Goal: Task Accomplishment & Management: Manage account settings

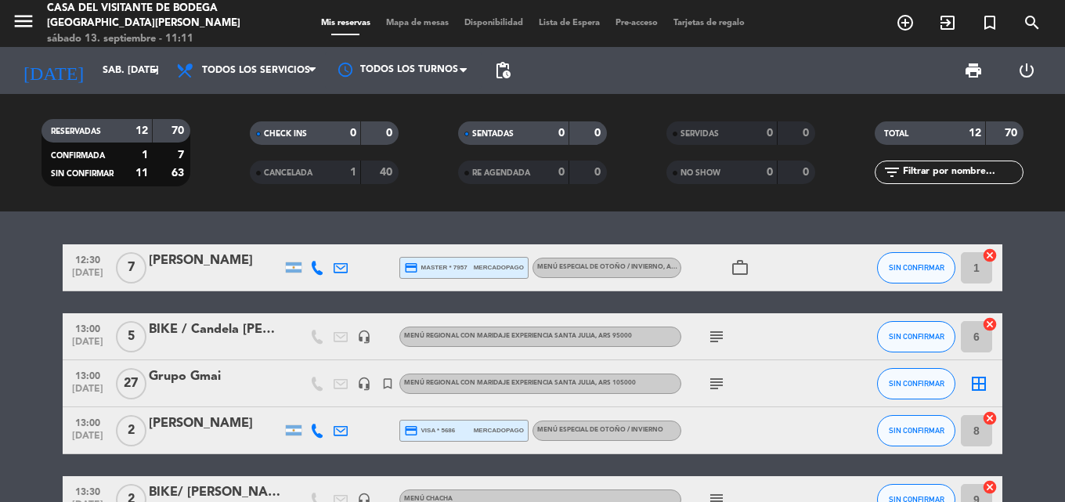
click at [113, 76] on input "sáb. [DATE]" at bounding box center [161, 70] width 132 height 27
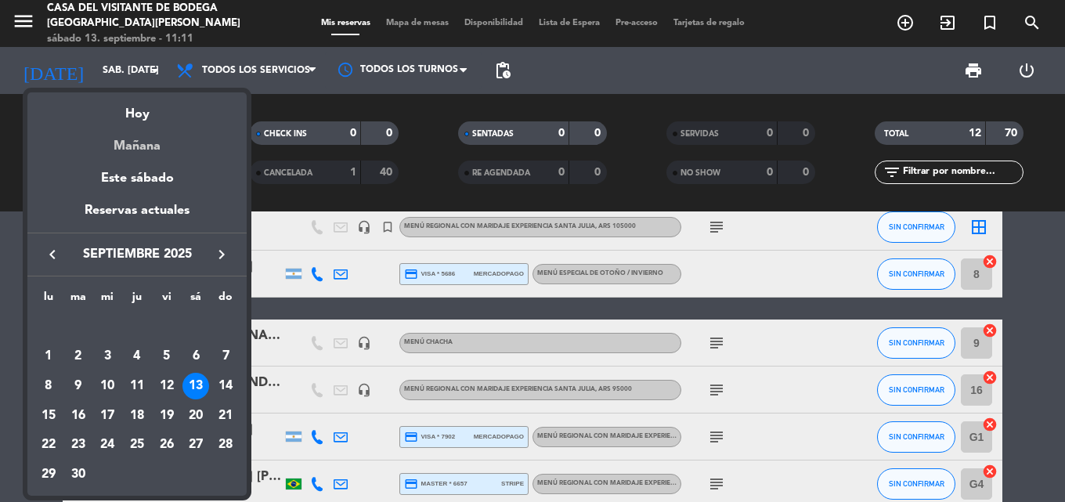
click at [108, 155] on div "Mañana" at bounding box center [136, 140] width 219 height 32
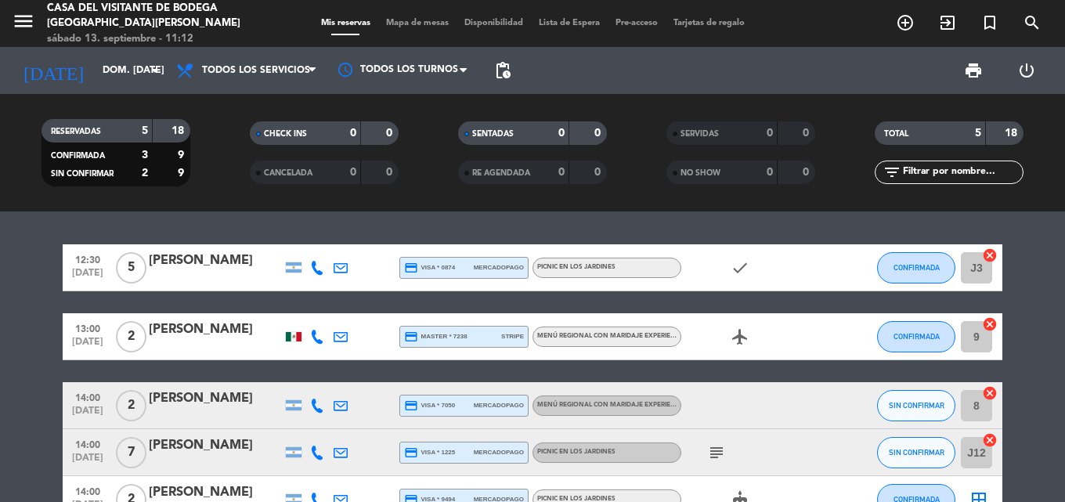
scroll to position [78, 0]
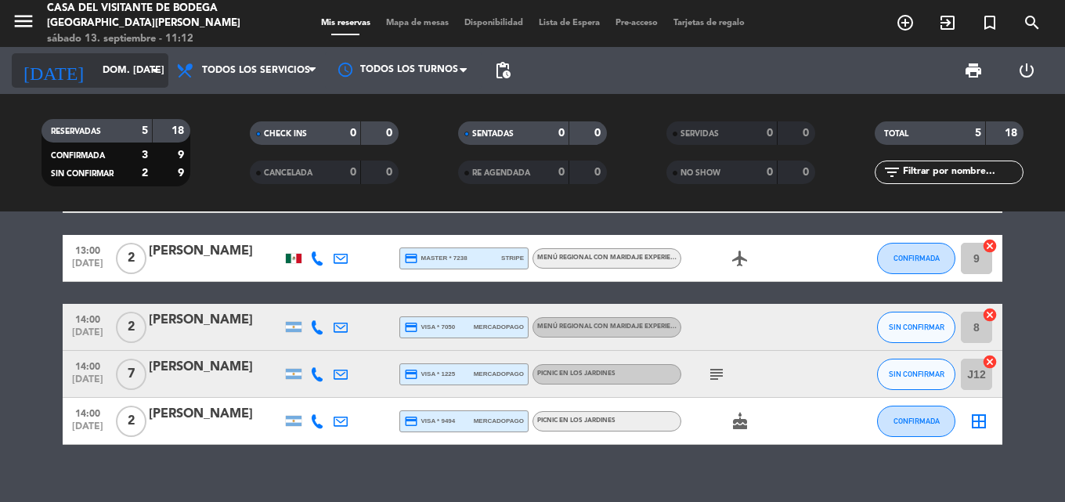
click at [113, 84] on input "dom. [DATE]" at bounding box center [161, 70] width 132 height 27
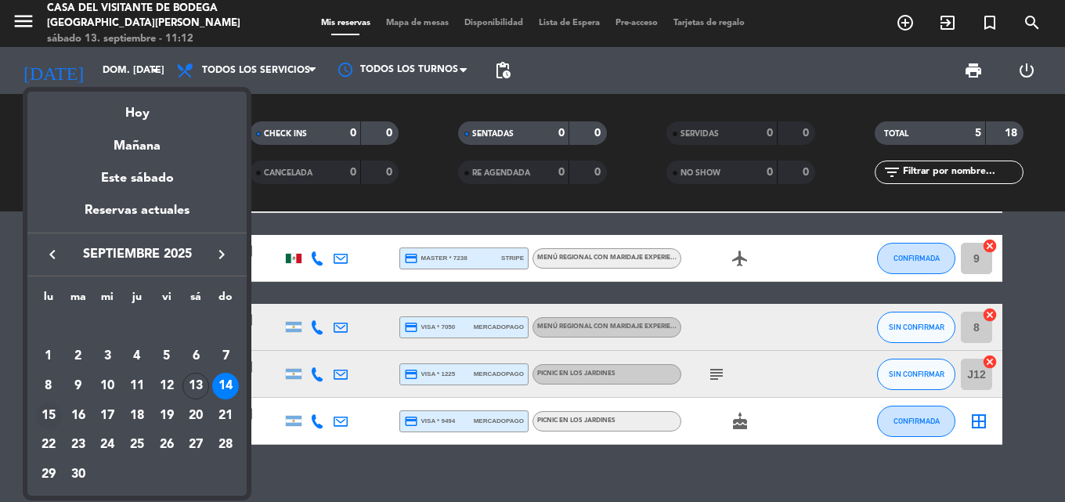
click at [46, 413] on div "15" at bounding box center [48, 415] width 27 height 27
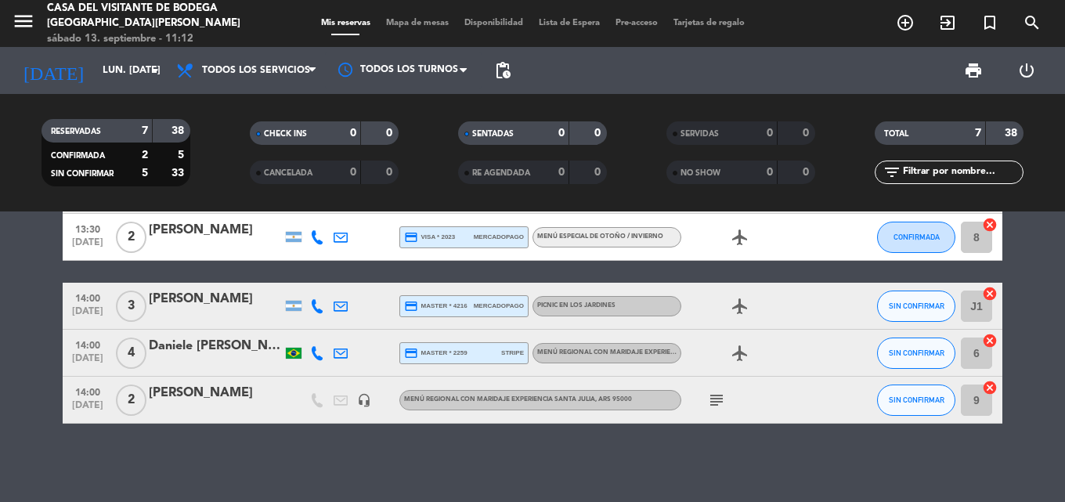
scroll to position [0, 0]
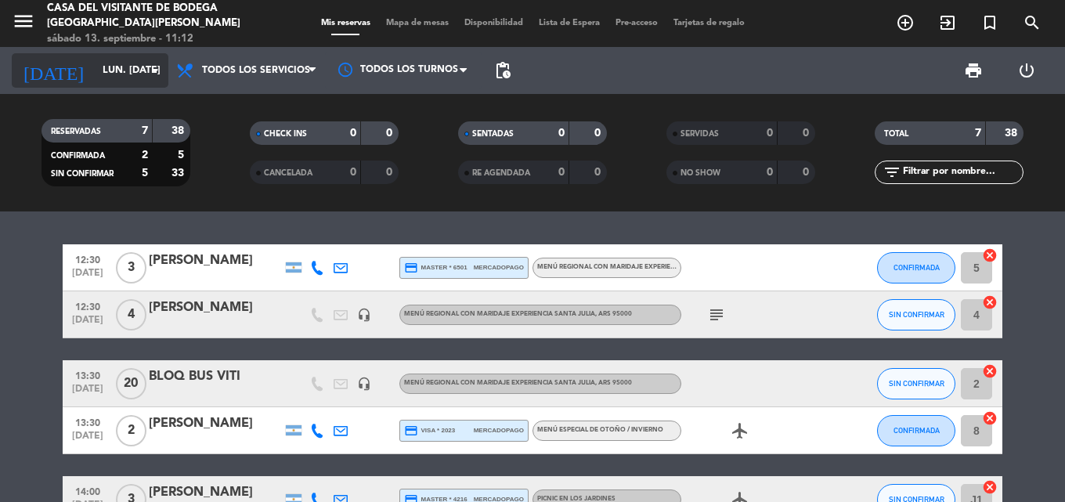
click at [95, 63] on input "lun. [DATE]" at bounding box center [161, 70] width 132 height 27
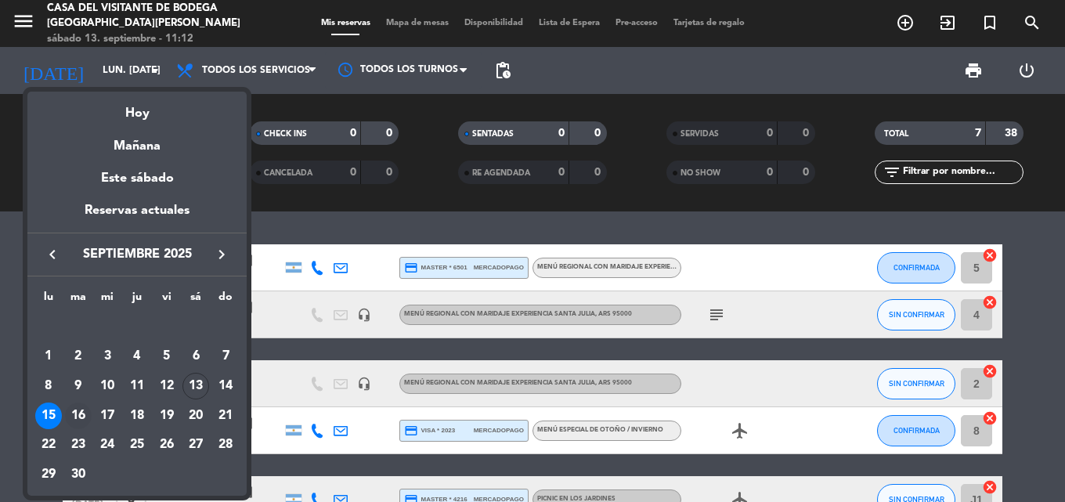
click at [85, 408] on div "16" at bounding box center [78, 415] width 27 height 27
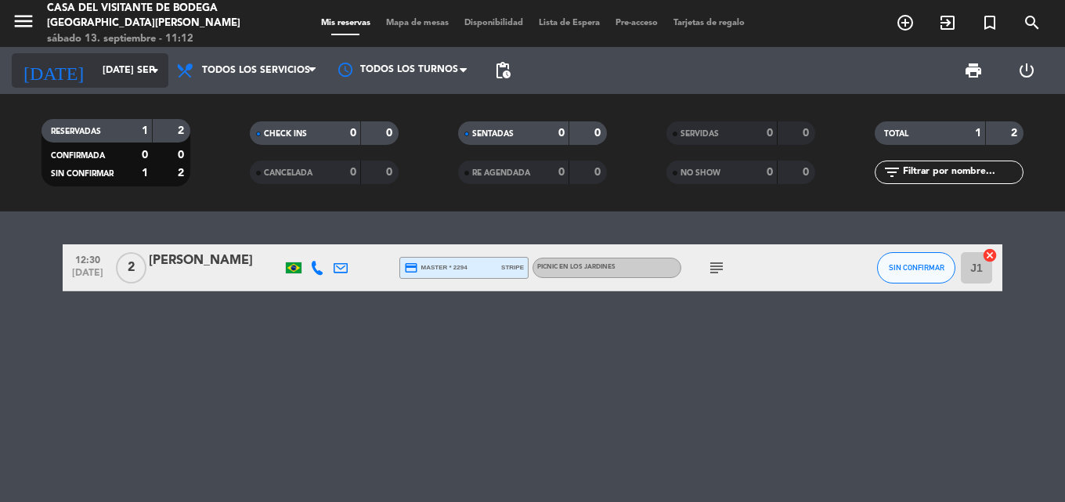
click at [97, 62] on input "[DATE] sep." at bounding box center [161, 70] width 132 height 27
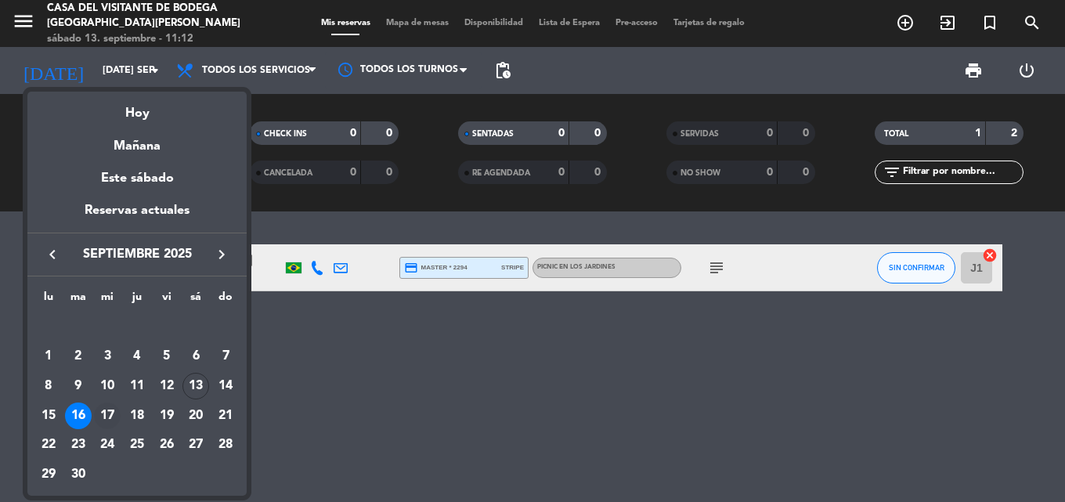
click at [109, 416] on div "17" at bounding box center [107, 415] width 27 height 27
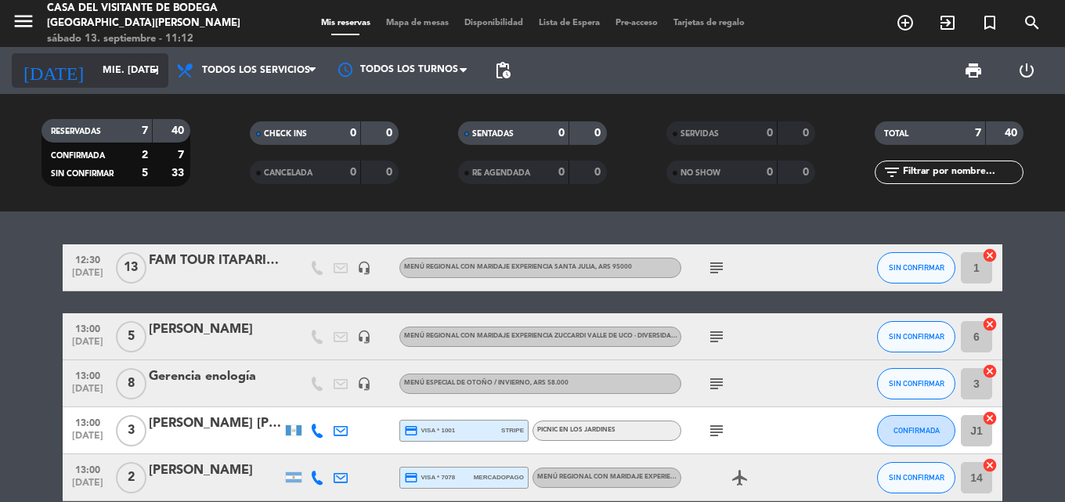
click at [121, 63] on input "mié. [DATE]" at bounding box center [161, 70] width 132 height 27
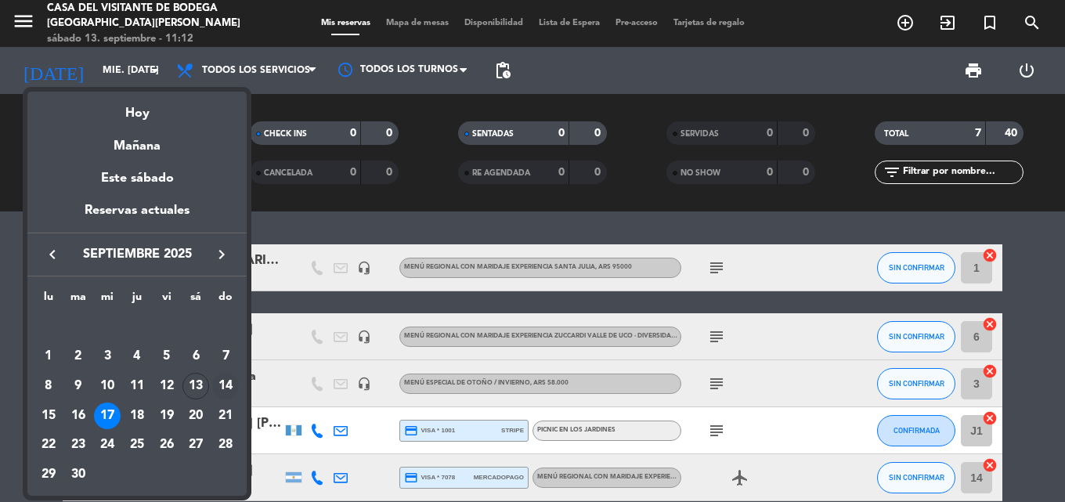
click at [225, 393] on div "14" at bounding box center [225, 386] width 27 height 27
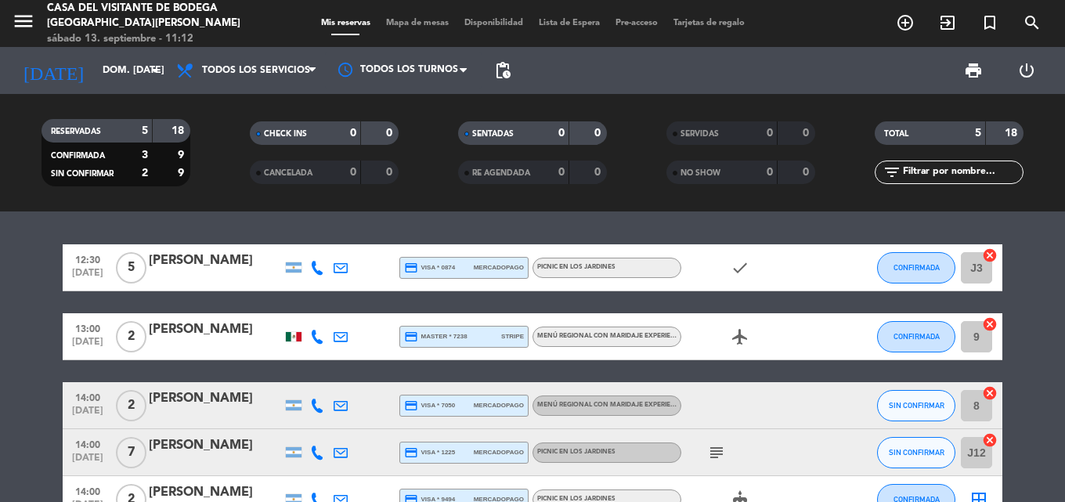
scroll to position [78, 0]
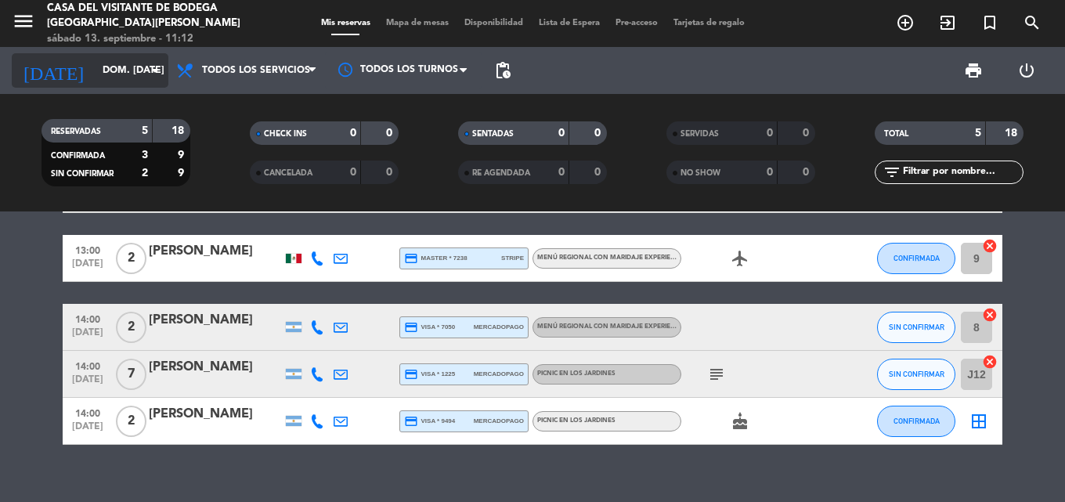
click at [102, 82] on input "dom. [DATE]" at bounding box center [161, 70] width 132 height 27
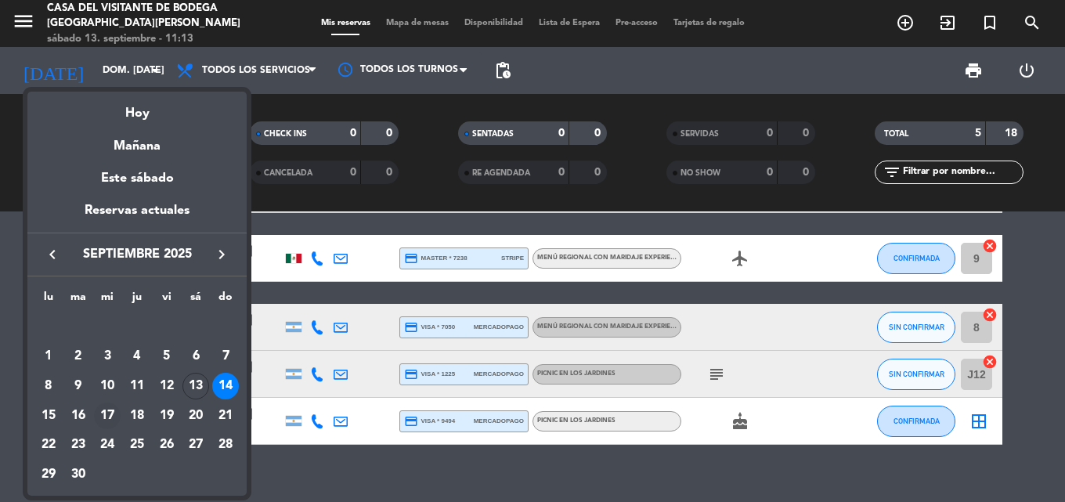
click at [103, 409] on div "17" at bounding box center [107, 415] width 27 height 27
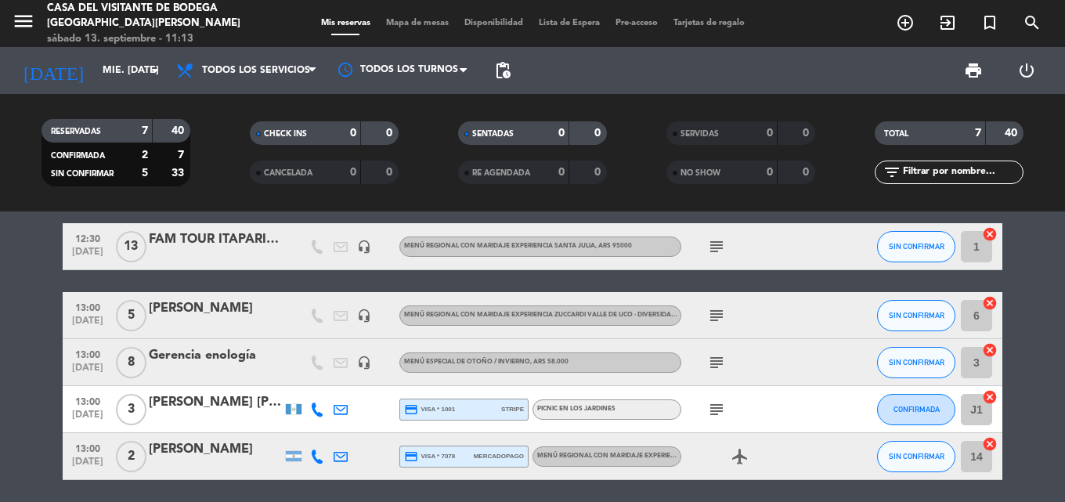
scroll to position [0, 0]
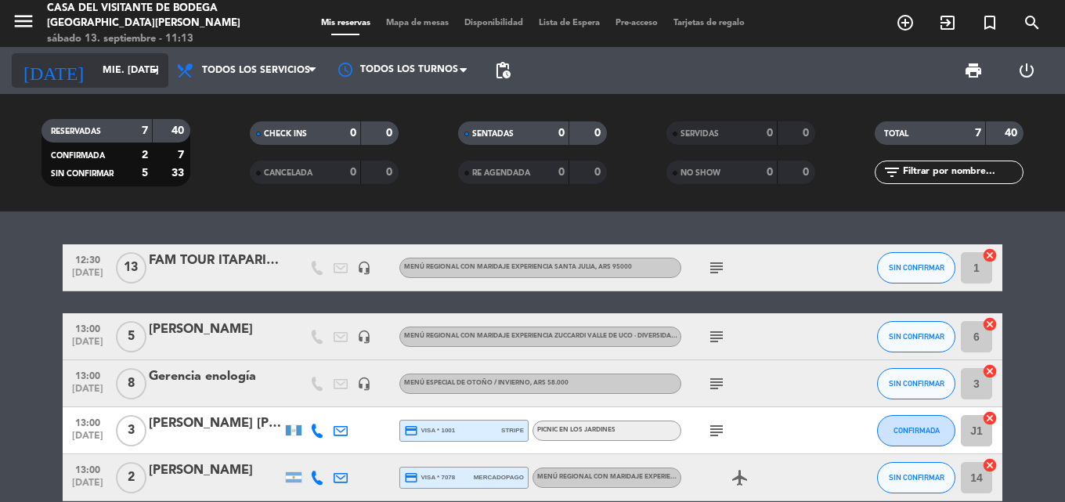
click at [95, 73] on input "mié. [DATE]" at bounding box center [161, 70] width 132 height 27
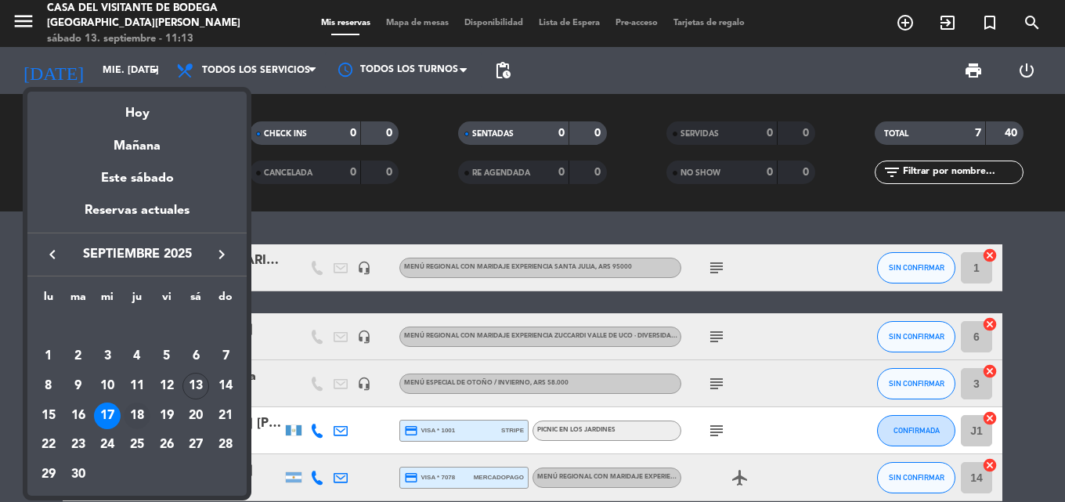
click at [132, 416] on div "18" at bounding box center [137, 415] width 27 height 27
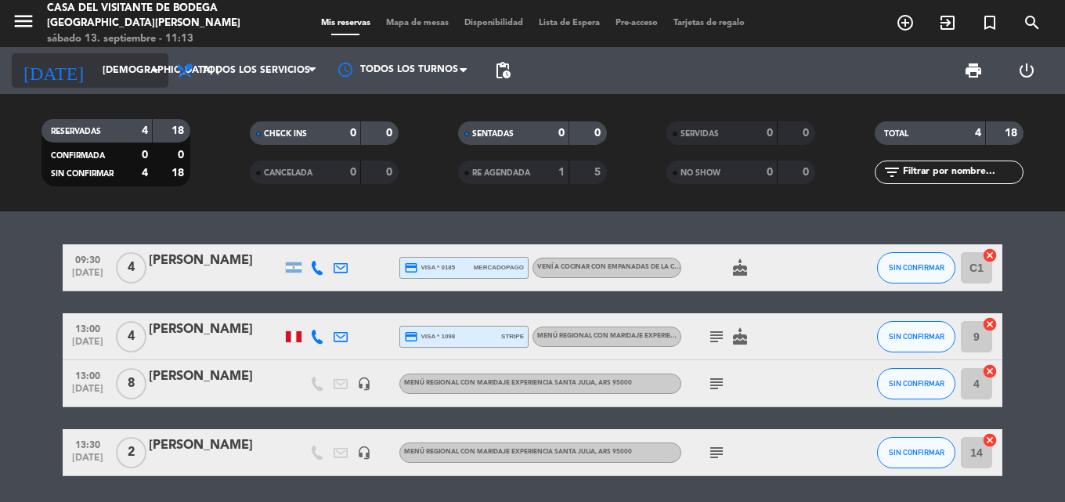
click at [111, 74] on input "[DEMOGRAPHIC_DATA] [DATE]" at bounding box center [161, 70] width 132 height 27
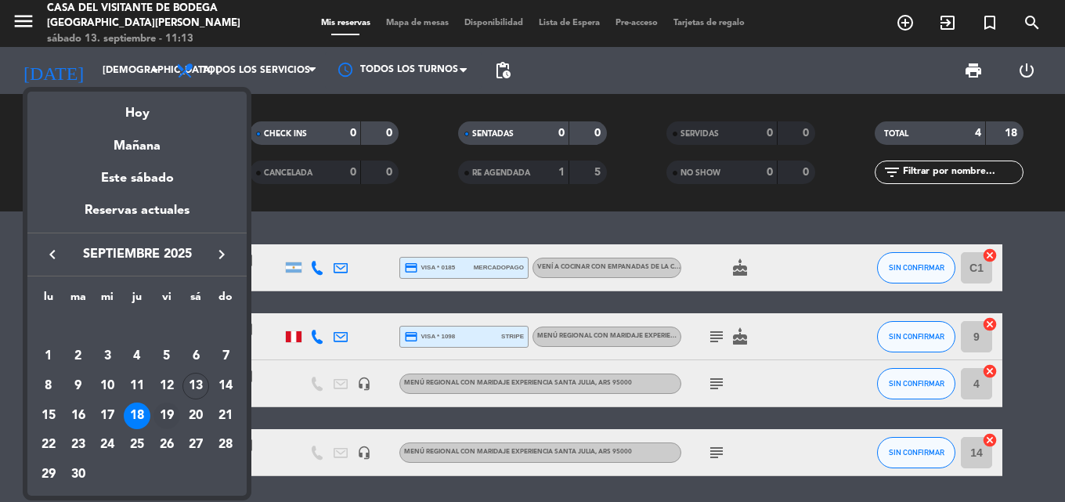
click at [172, 416] on div "19" at bounding box center [166, 415] width 27 height 27
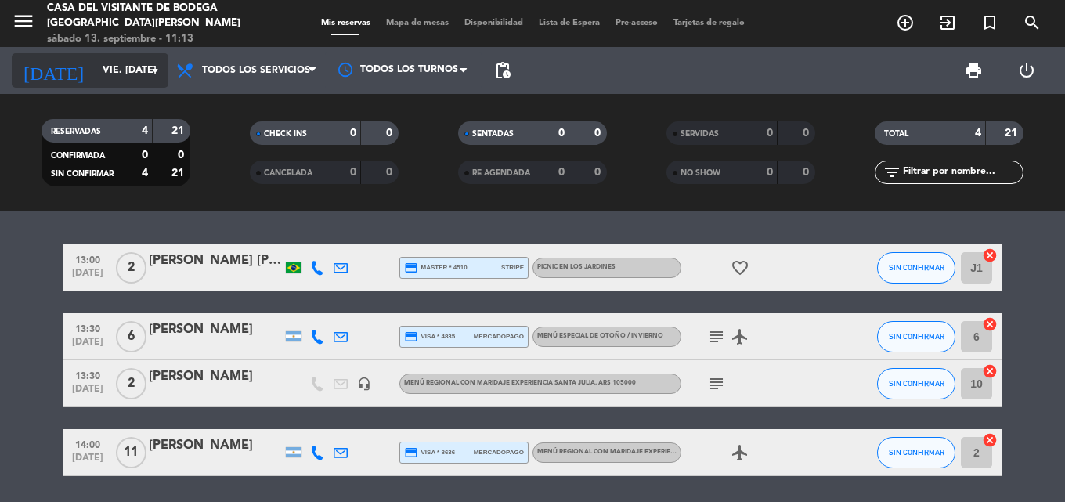
click at [101, 71] on input "vie. [DATE]" at bounding box center [161, 70] width 132 height 27
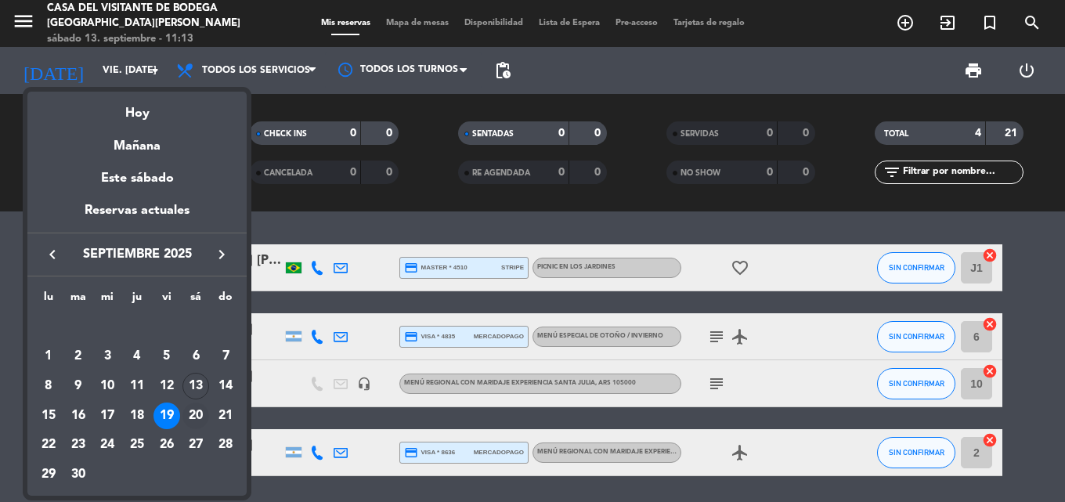
click at [193, 419] on div "20" at bounding box center [195, 415] width 27 height 27
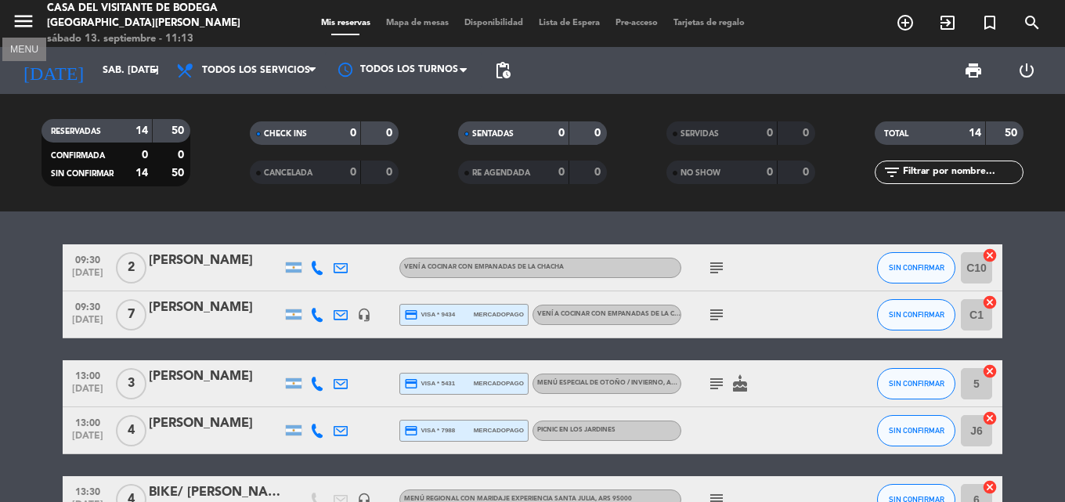
click at [29, 21] on icon "menu" at bounding box center [23, 20] width 23 height 23
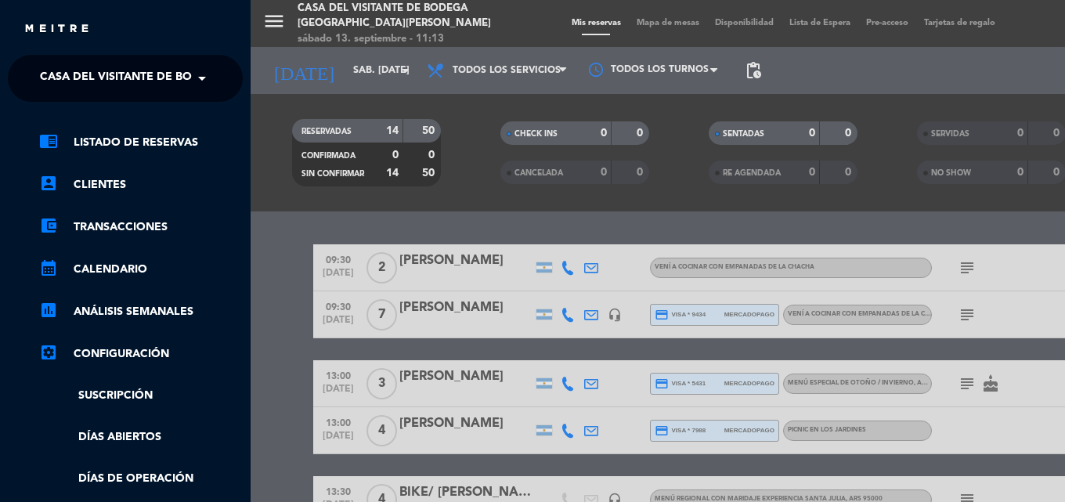
click at [204, 82] on span at bounding box center [206, 78] width 27 height 33
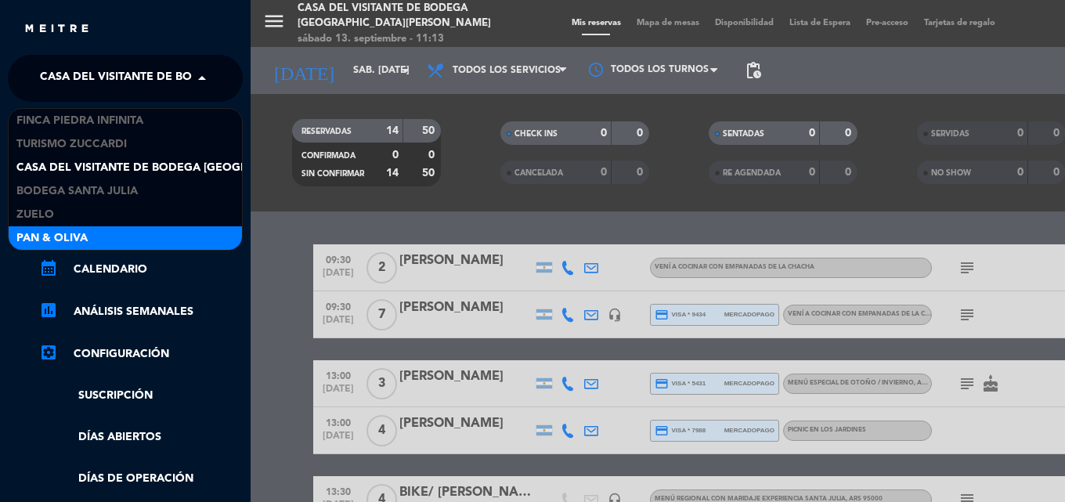
click at [110, 235] on div "Pan & Oliva" at bounding box center [125, 237] width 233 height 23
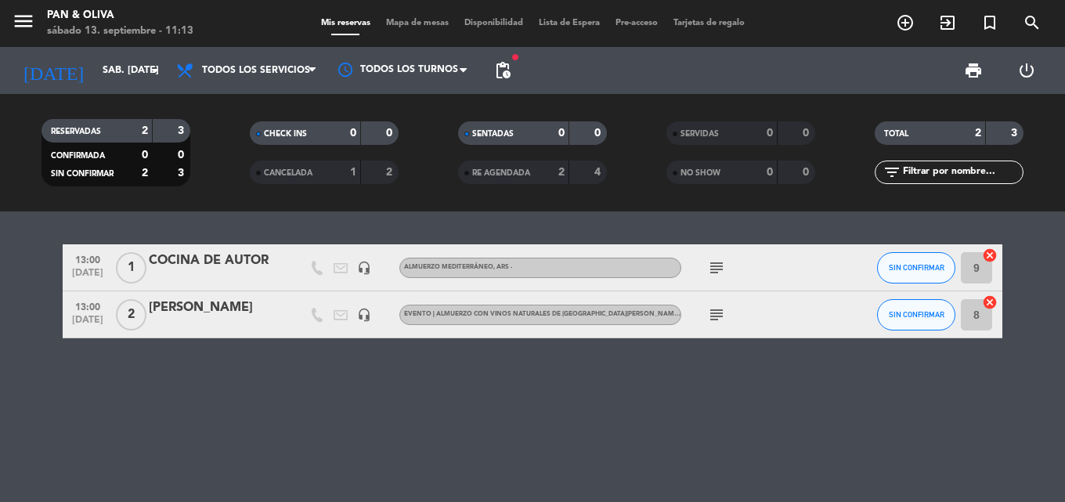
click at [708, 317] on icon "subject" at bounding box center [716, 314] width 19 height 19
click at [19, 20] on icon "menu" at bounding box center [23, 20] width 23 height 23
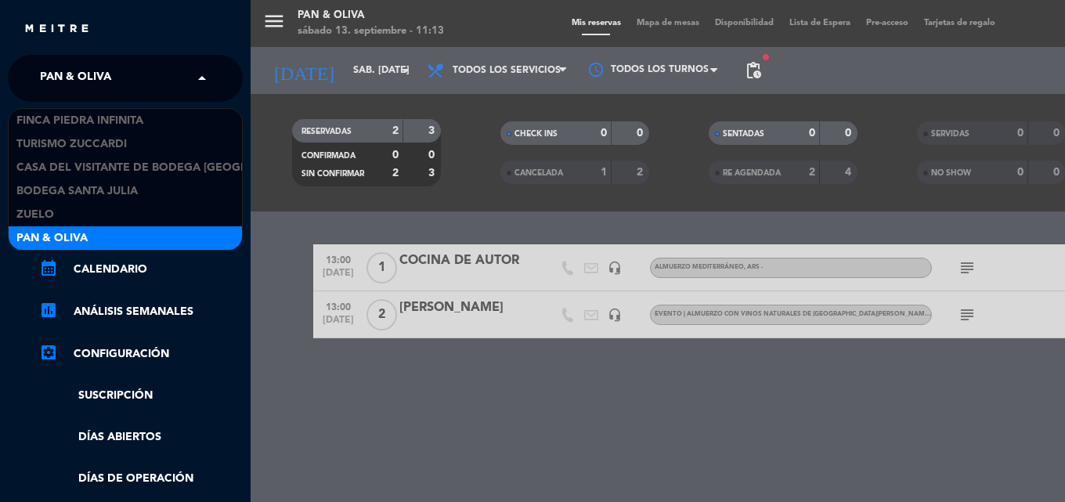
click at [200, 84] on span at bounding box center [206, 78] width 27 height 33
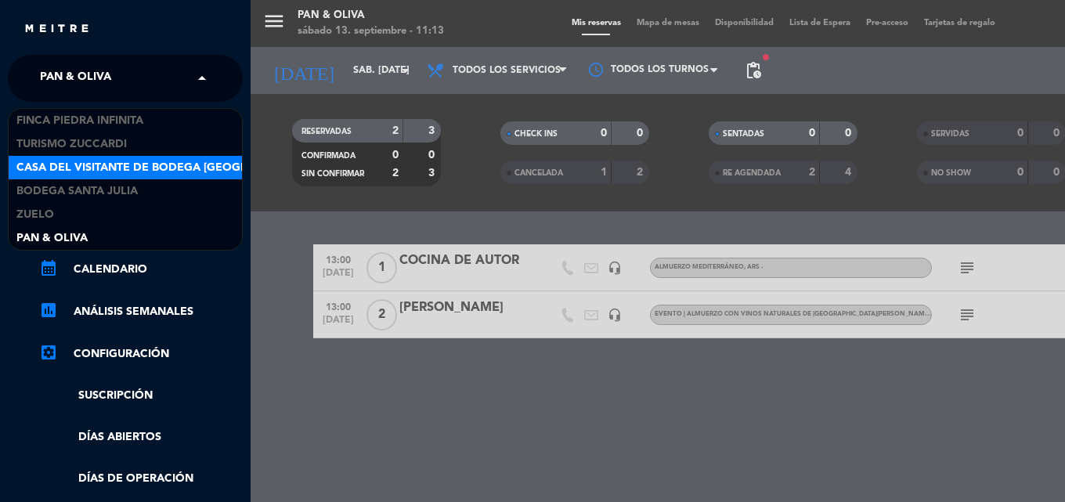
click at [150, 170] on span "Casa del Visitante de Bodega [GEOGRAPHIC_DATA][PERSON_NAME]" at bounding box center [213, 168] width 394 height 18
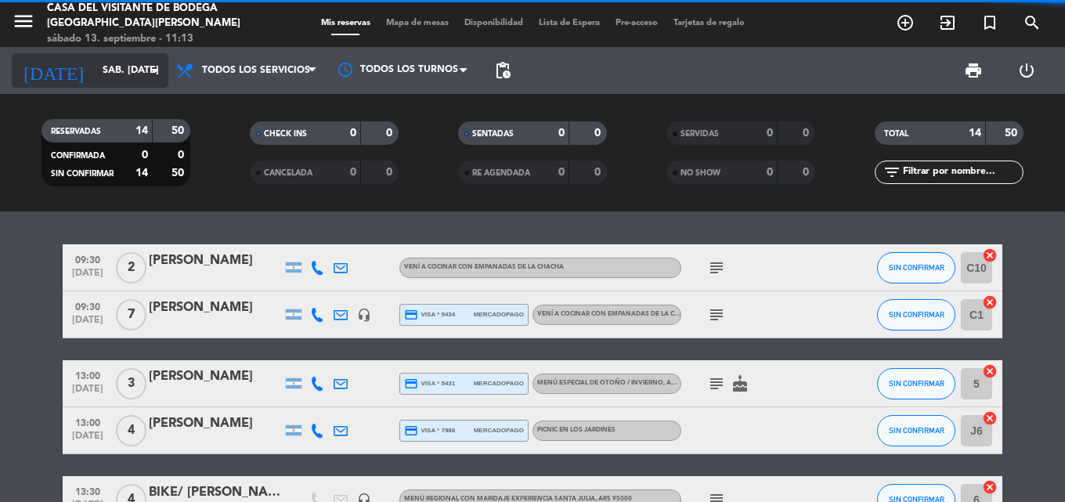
click at [103, 64] on input "sáb. [DATE]" at bounding box center [161, 70] width 132 height 27
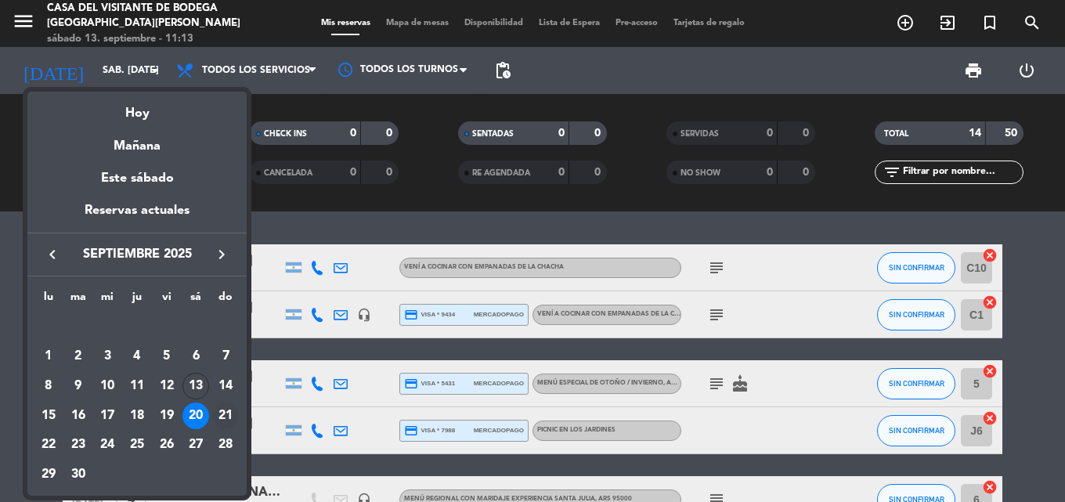
click at [228, 411] on div "21" at bounding box center [225, 415] width 27 height 27
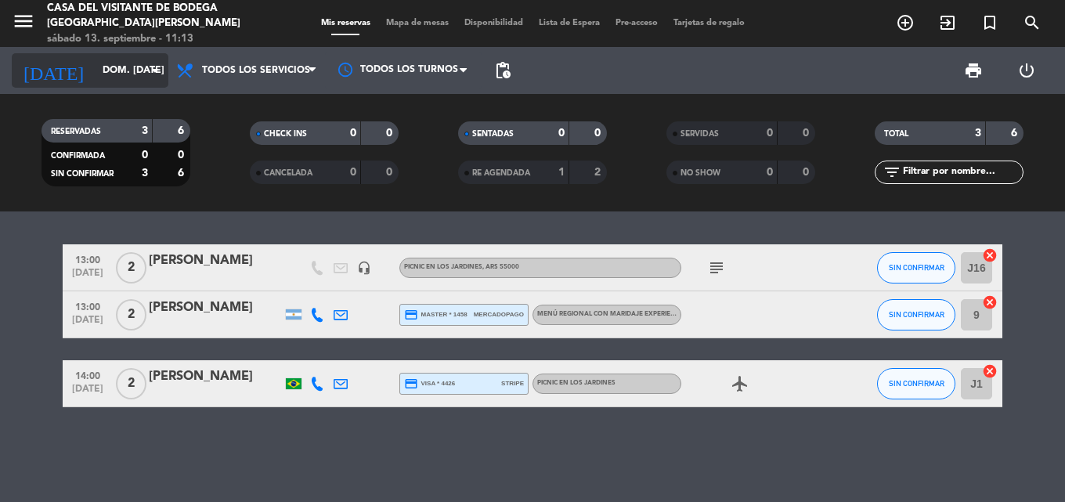
click at [128, 74] on input "dom. [DATE]" at bounding box center [161, 70] width 132 height 27
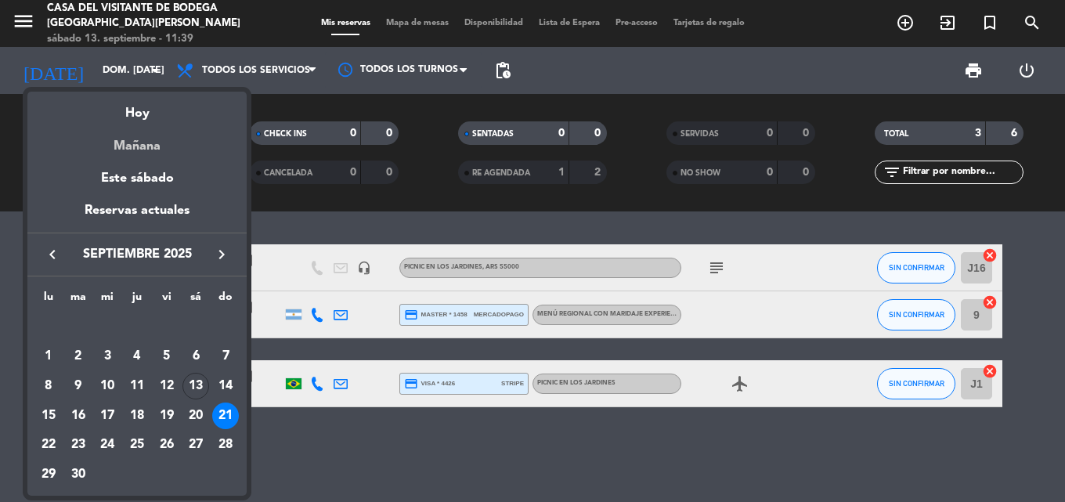
click at [117, 150] on div "Mañana" at bounding box center [136, 140] width 219 height 32
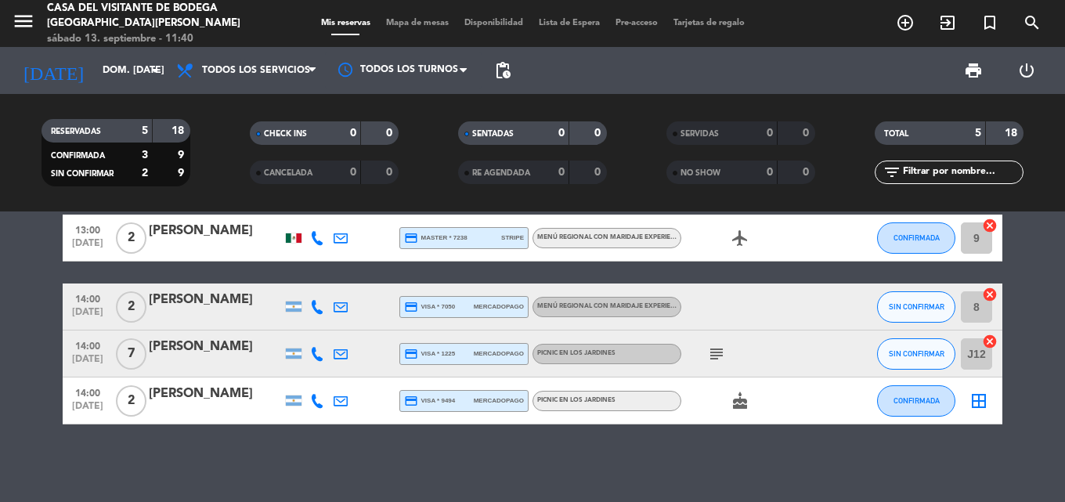
scroll to position [99, 0]
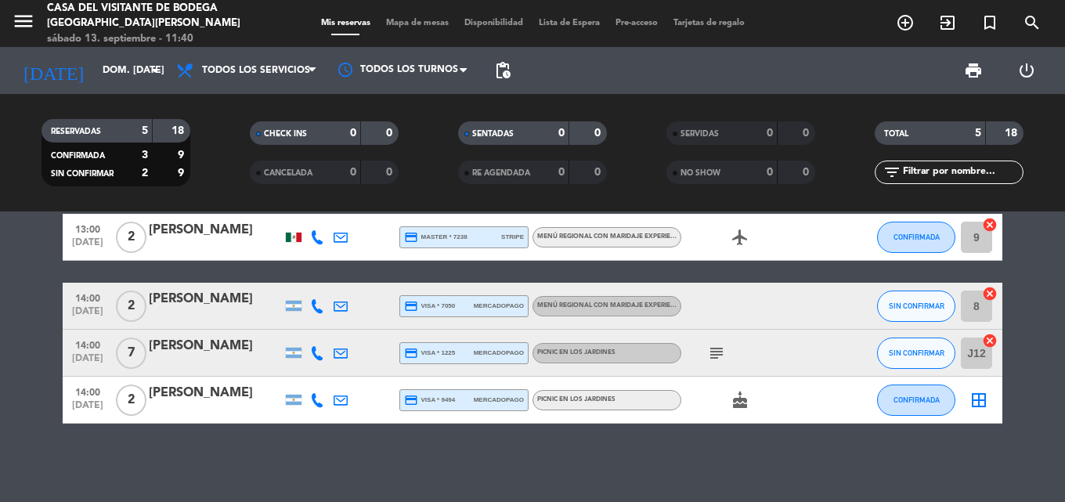
click at [712, 360] on icon "subject" at bounding box center [716, 353] width 19 height 19
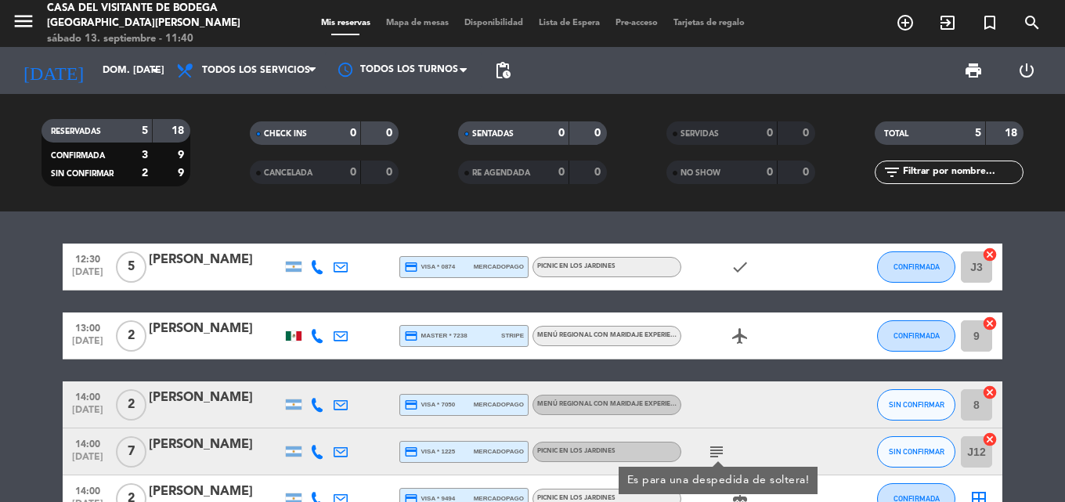
scroll to position [0, 0]
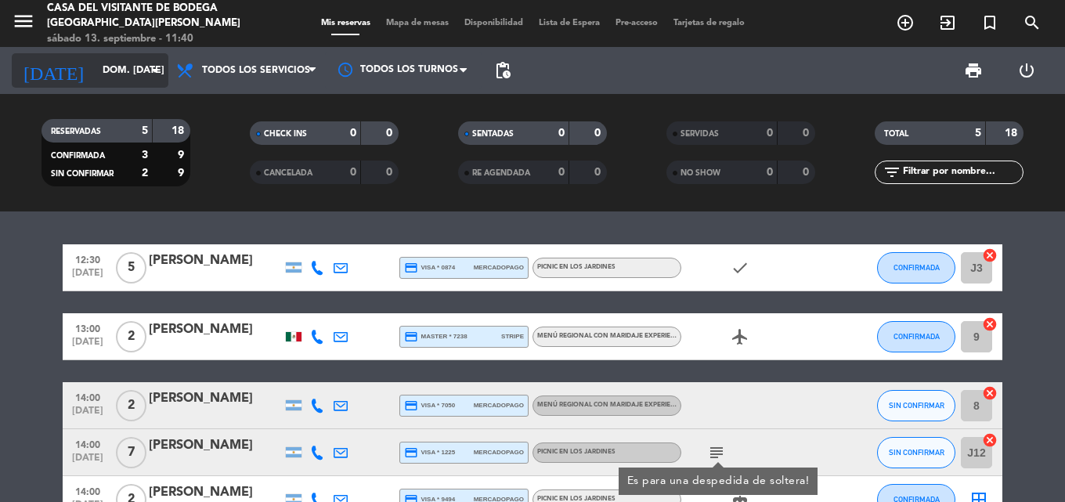
click at [95, 71] on input "dom. [DATE]" at bounding box center [161, 70] width 132 height 27
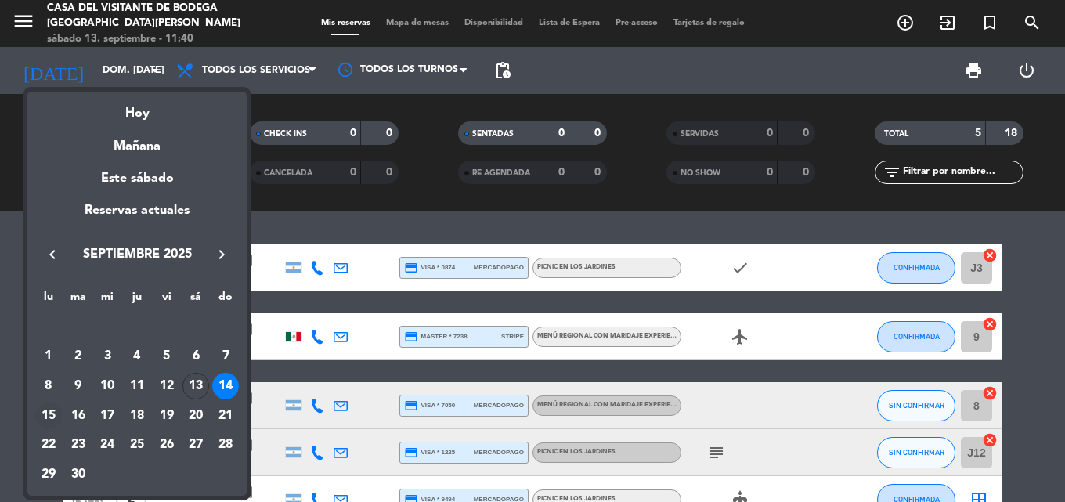
click at [52, 416] on div "15" at bounding box center [48, 415] width 27 height 27
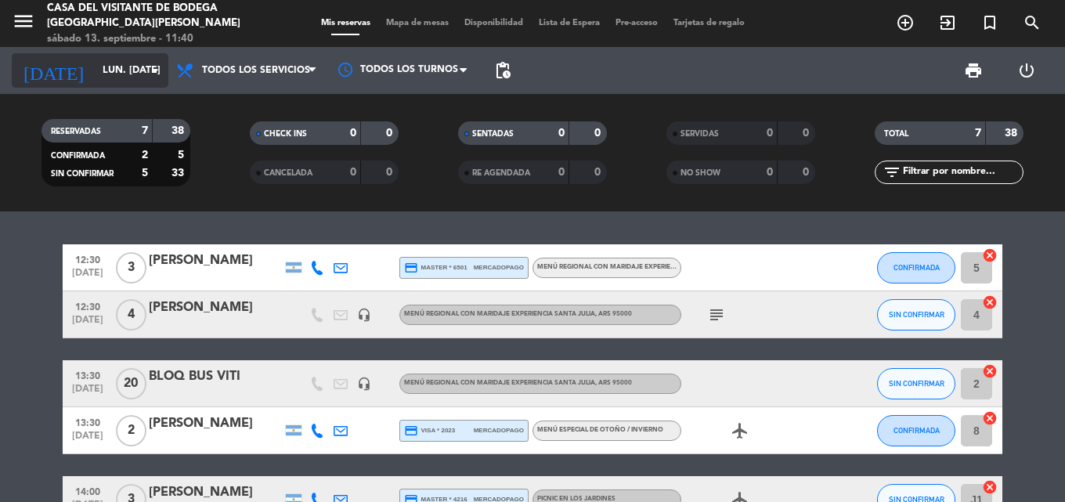
click at [95, 75] on input "lun. [DATE]" at bounding box center [161, 70] width 132 height 27
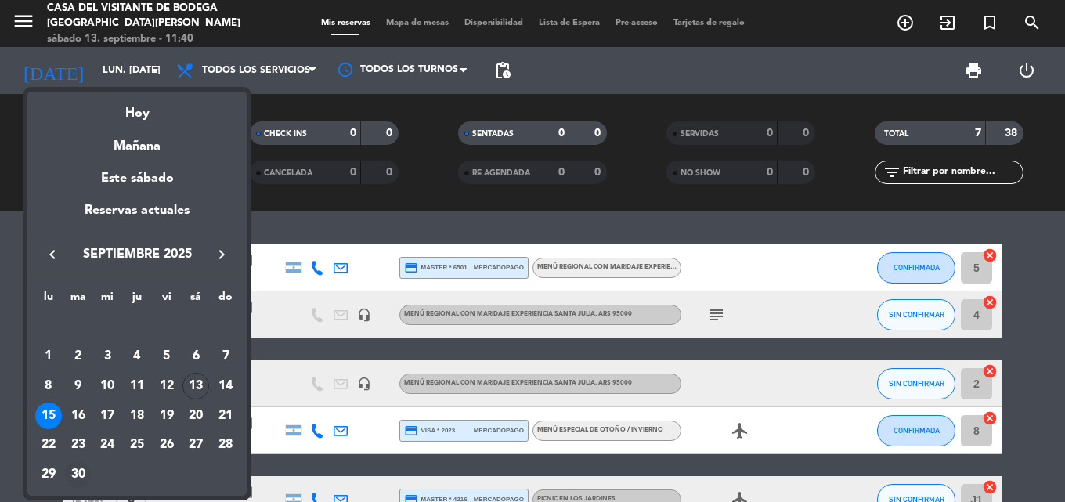
click at [82, 468] on div "30" at bounding box center [78, 474] width 27 height 27
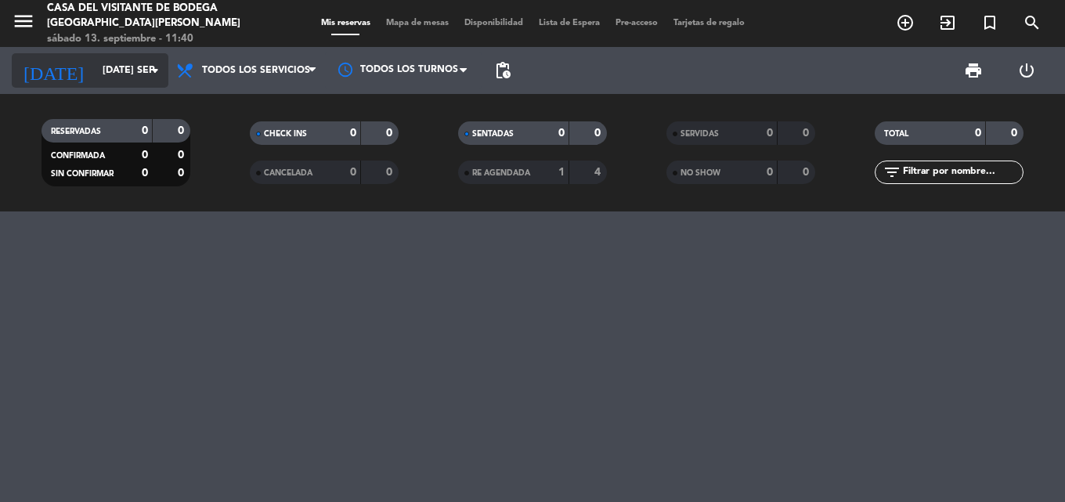
click at [95, 59] on input "[DATE] sep." at bounding box center [161, 70] width 132 height 27
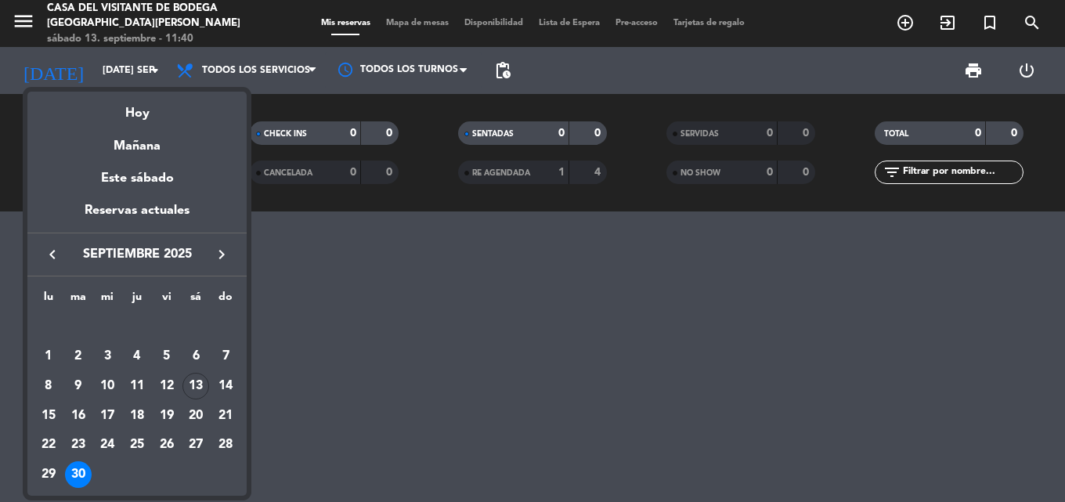
click at [225, 261] on icon "keyboard_arrow_right" at bounding box center [221, 254] width 19 height 19
click at [49, 413] on div "13" at bounding box center [48, 415] width 27 height 27
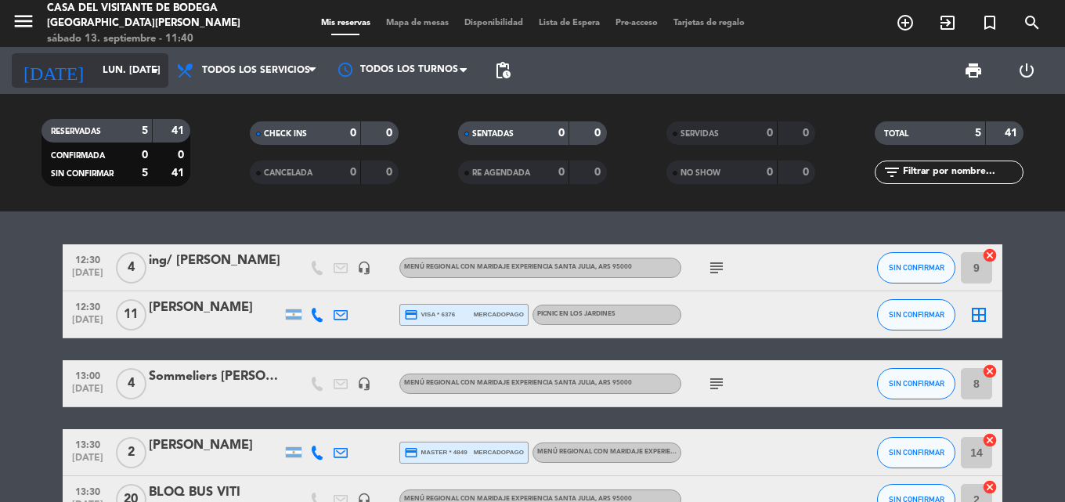
click at [95, 67] on input "lun. [DATE]" at bounding box center [161, 70] width 132 height 27
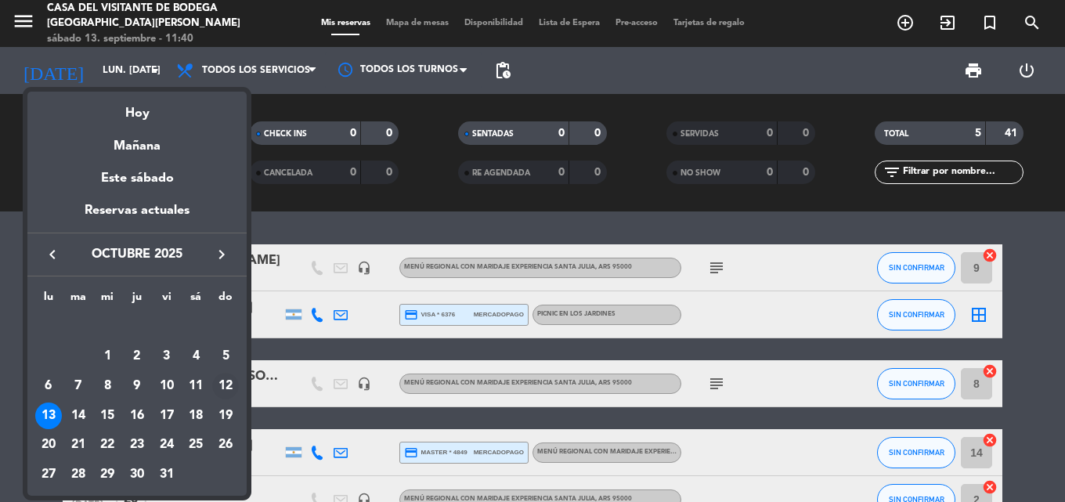
click at [222, 388] on div "12" at bounding box center [225, 386] width 27 height 27
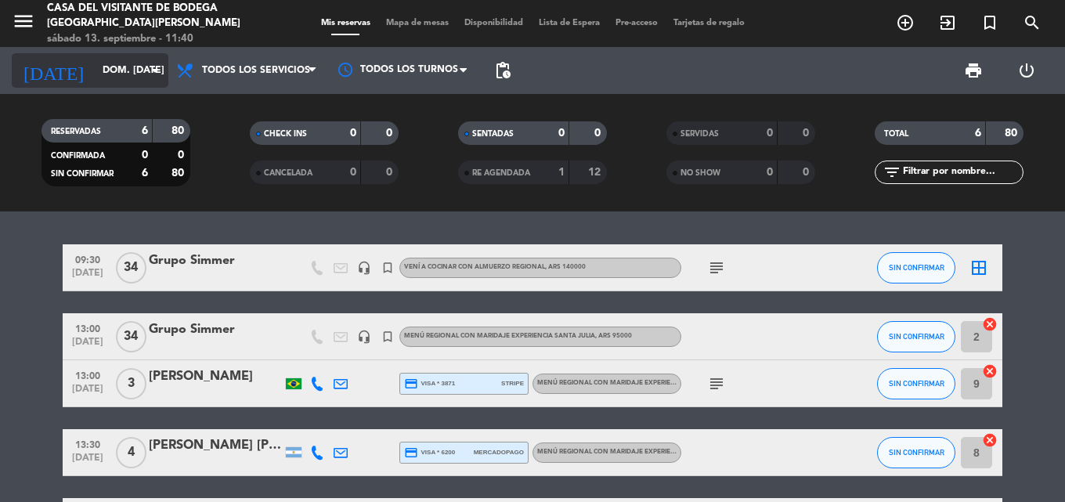
click at [142, 71] on input "dom. [DATE]" at bounding box center [161, 70] width 132 height 27
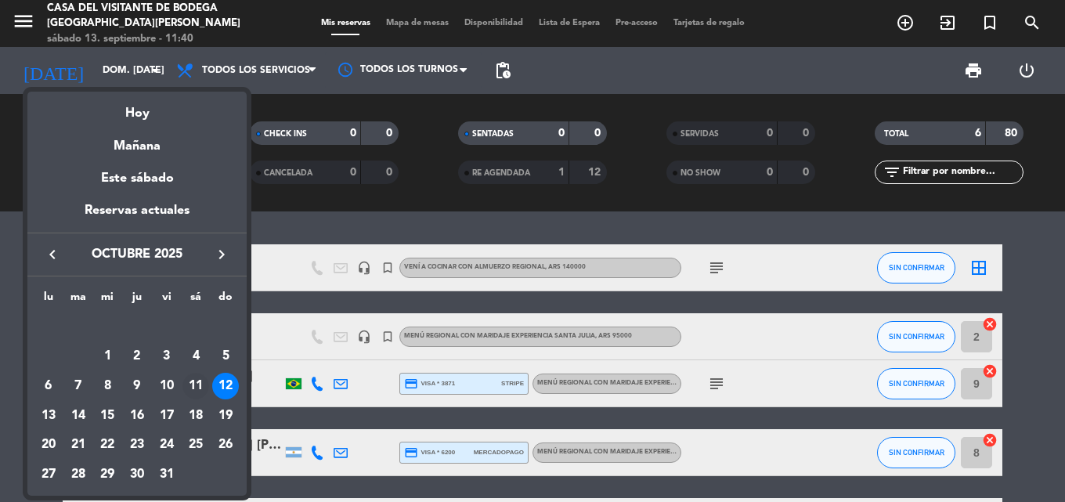
click at [188, 385] on div "11" at bounding box center [195, 386] width 27 height 27
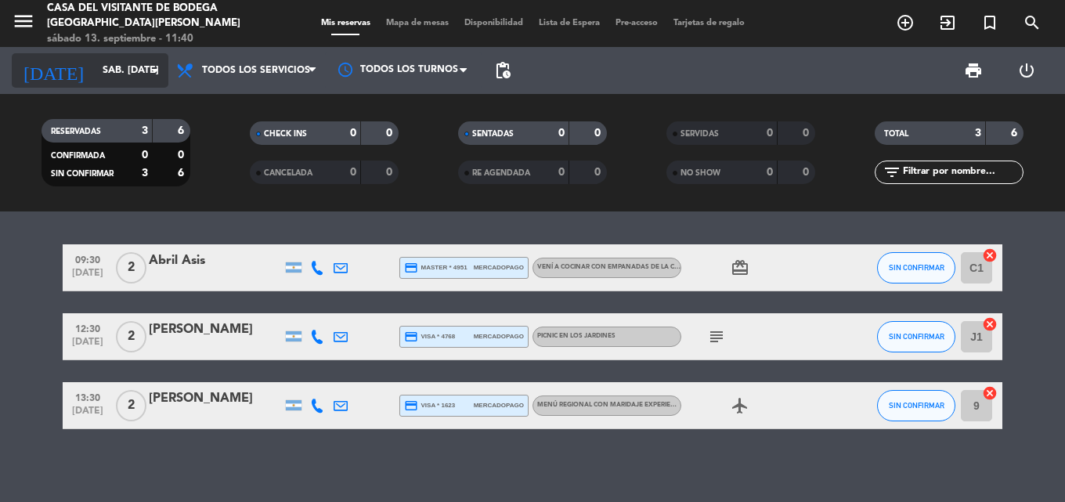
click at [132, 79] on input "sáb. [DATE]" at bounding box center [161, 70] width 132 height 27
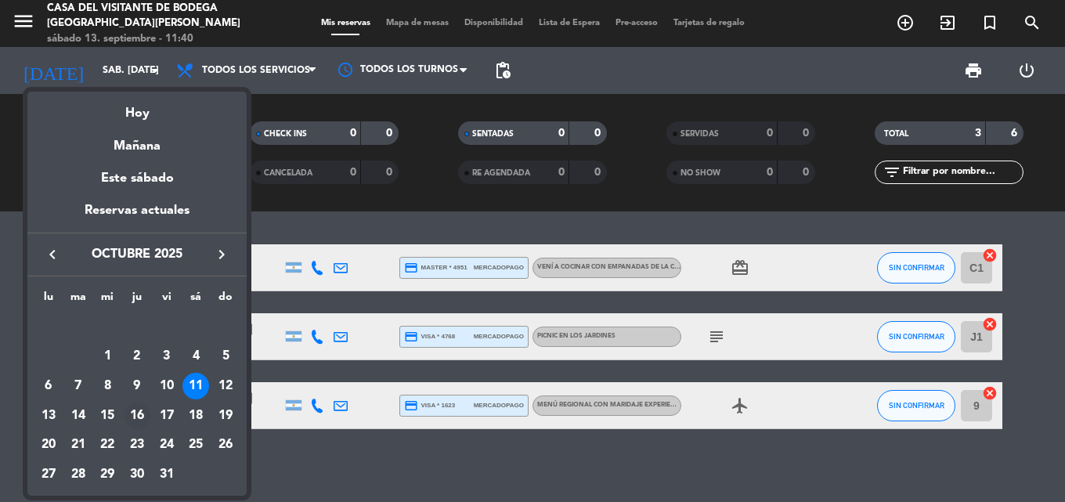
click at [128, 420] on div "16" at bounding box center [137, 415] width 27 height 27
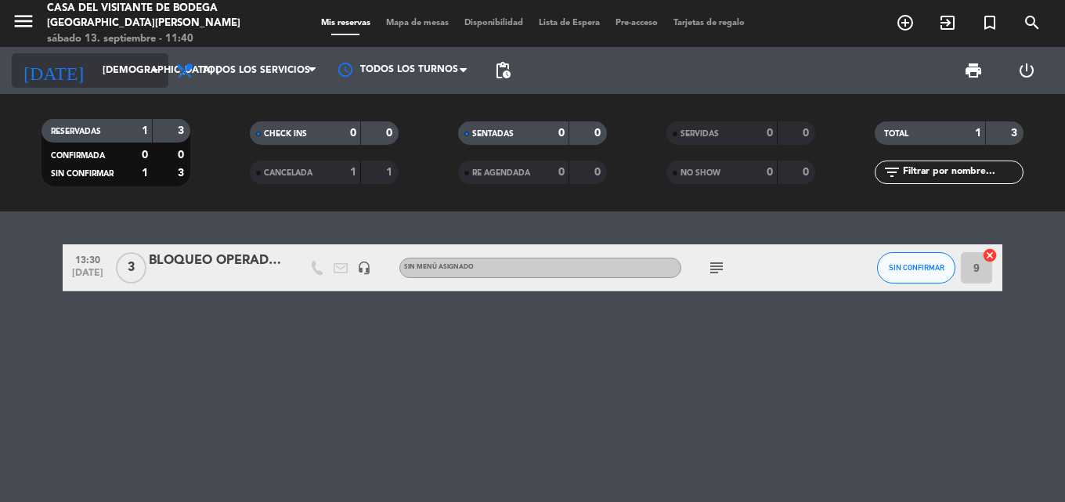
click at [95, 71] on input "[DEMOGRAPHIC_DATA] [DATE]" at bounding box center [161, 70] width 132 height 27
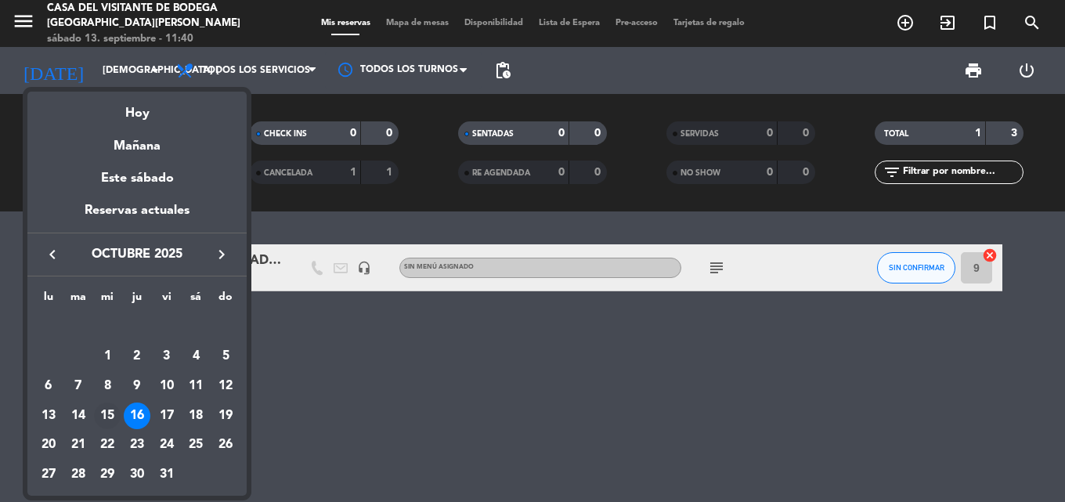
click at [105, 416] on div "15" at bounding box center [107, 415] width 27 height 27
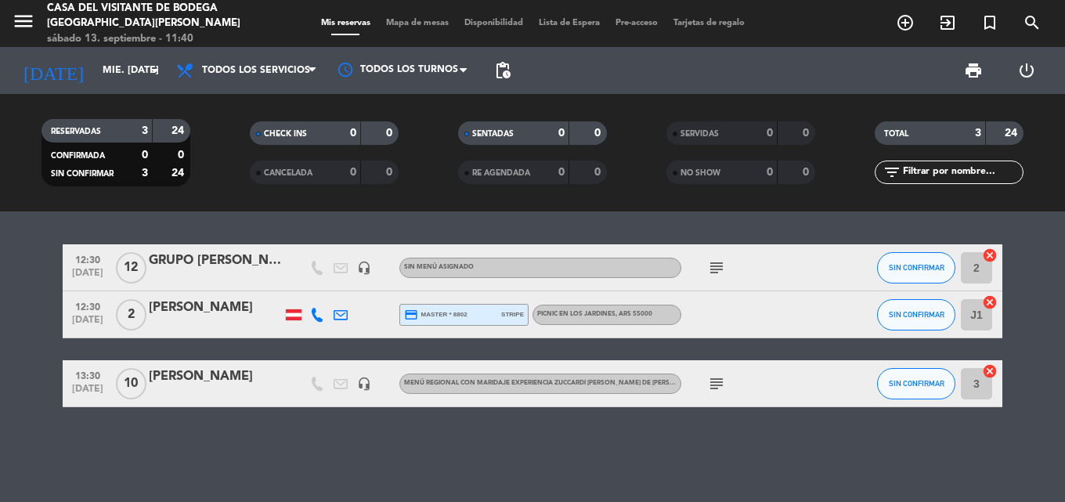
click at [721, 267] on icon "subject" at bounding box center [716, 267] width 19 height 19
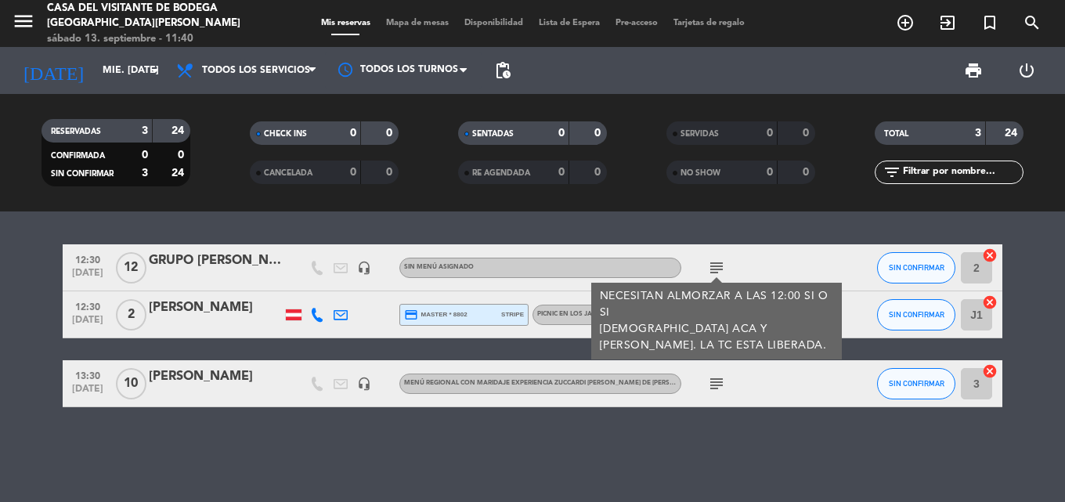
click at [721, 267] on icon "subject" at bounding box center [716, 267] width 19 height 19
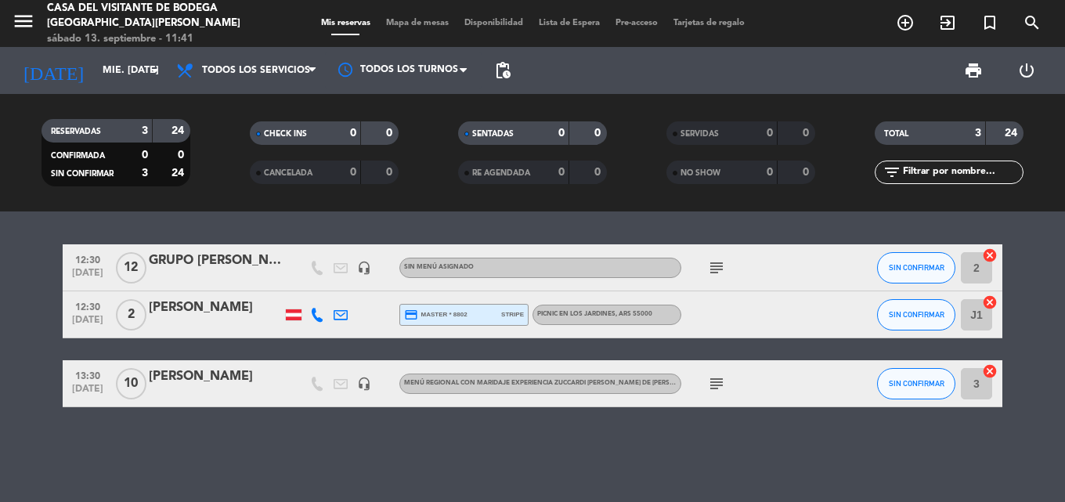
click at [716, 265] on icon "subject" at bounding box center [716, 267] width 19 height 19
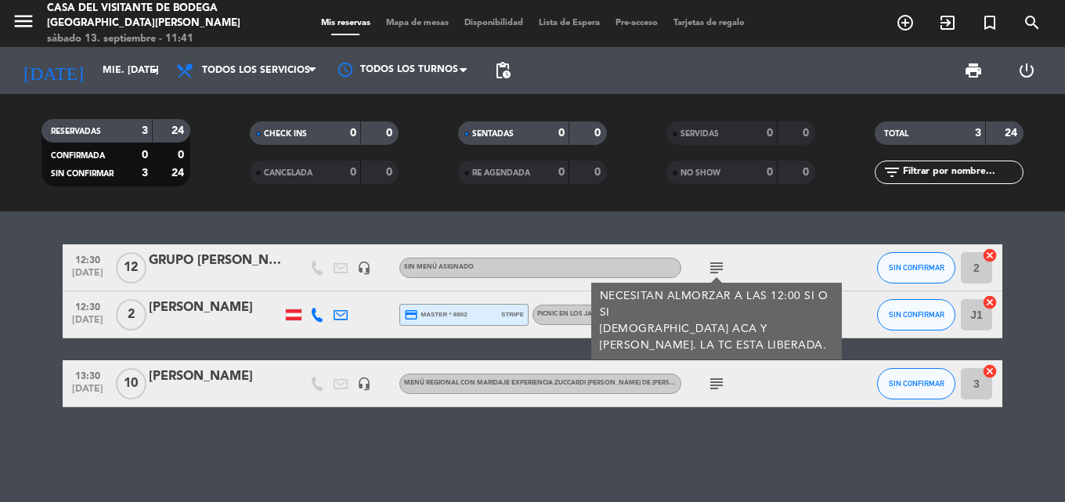
click at [716, 265] on icon "subject" at bounding box center [716, 267] width 19 height 19
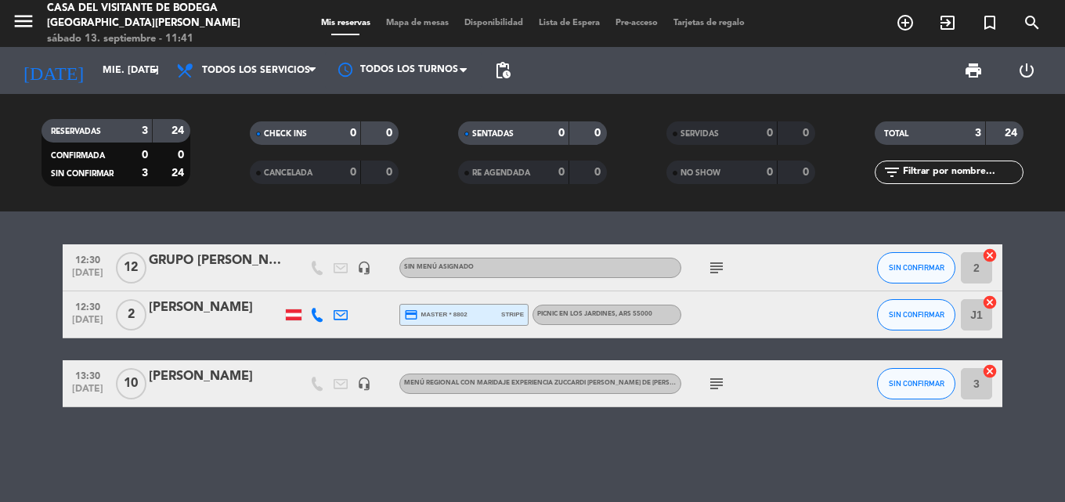
click at [366, 263] on icon "headset_mic" at bounding box center [364, 268] width 14 height 14
click at [118, 62] on input "mié. [DATE]" at bounding box center [161, 70] width 132 height 27
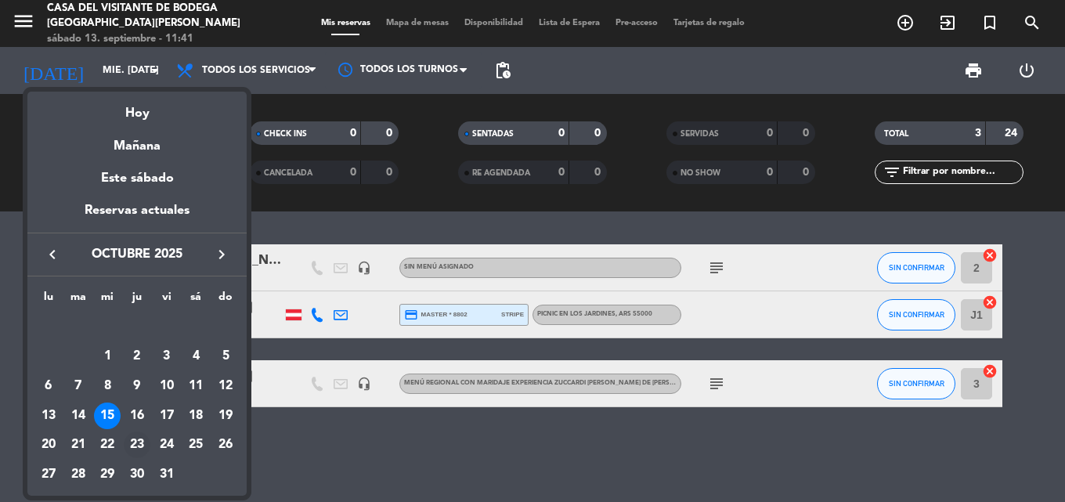
click at [138, 438] on div "23" at bounding box center [137, 444] width 27 height 27
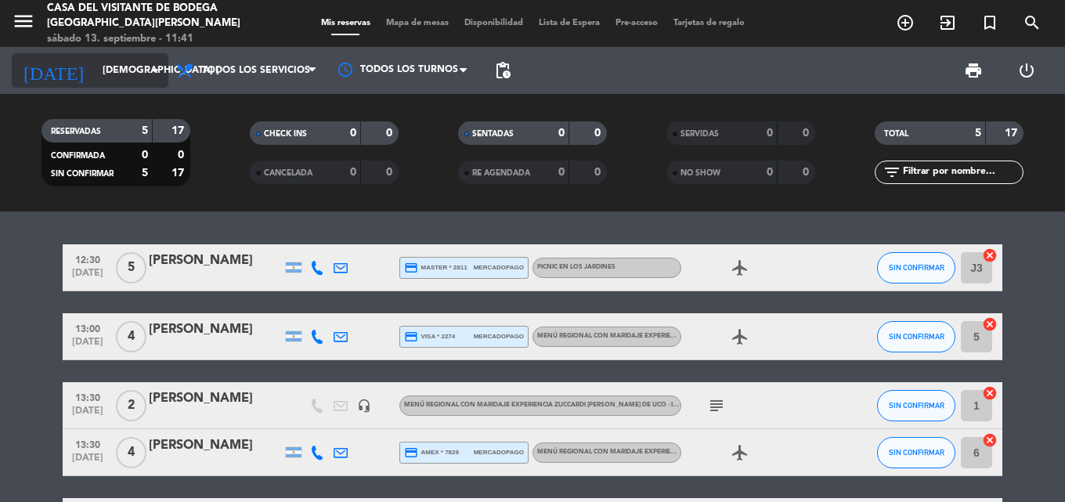
click at [95, 62] on input "[DEMOGRAPHIC_DATA] [DATE]" at bounding box center [161, 70] width 132 height 27
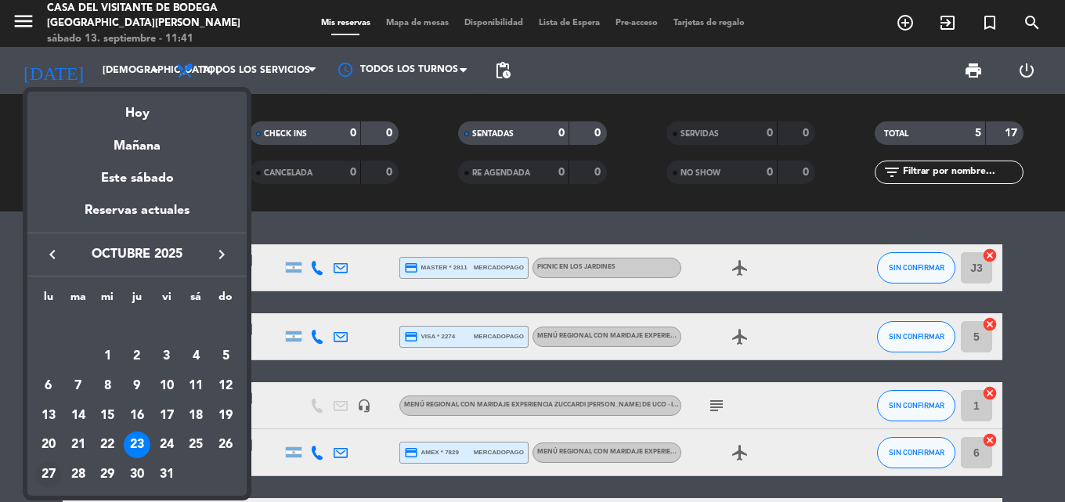
click at [43, 467] on div "27" at bounding box center [48, 474] width 27 height 27
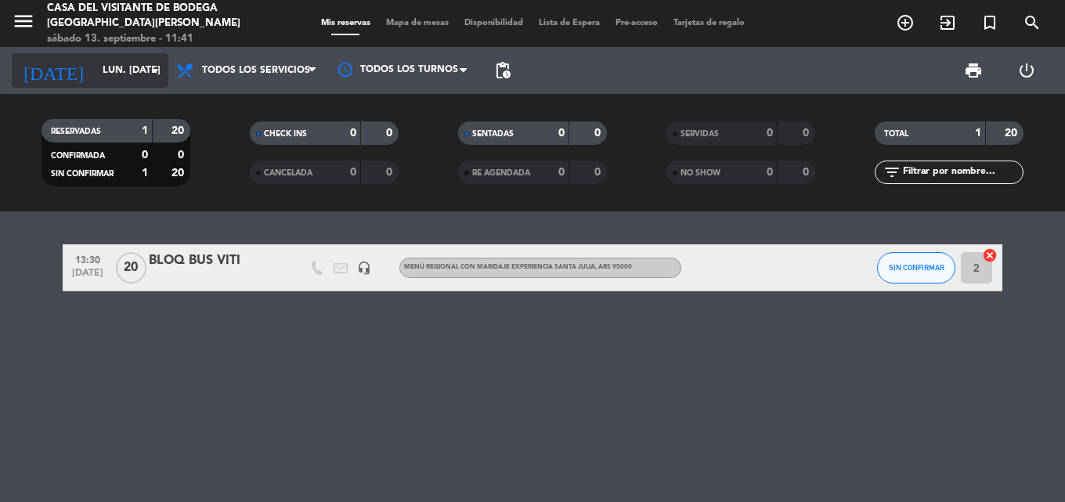
click at [95, 63] on input "lun. [DATE]" at bounding box center [161, 70] width 132 height 27
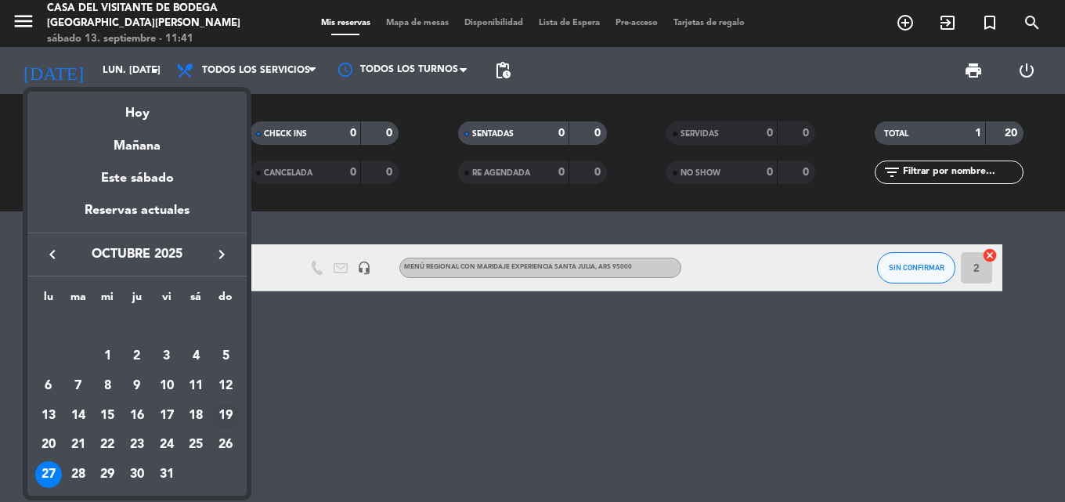
click at [229, 414] on div "19" at bounding box center [225, 415] width 27 height 27
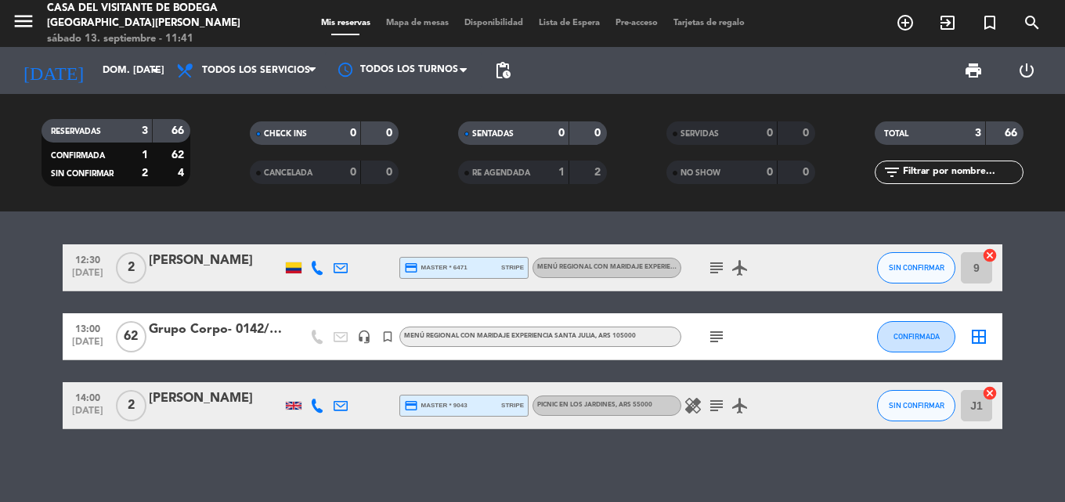
click at [719, 335] on icon "subject" at bounding box center [716, 336] width 19 height 19
click at [111, 68] on input "dom. [DATE]" at bounding box center [161, 70] width 132 height 27
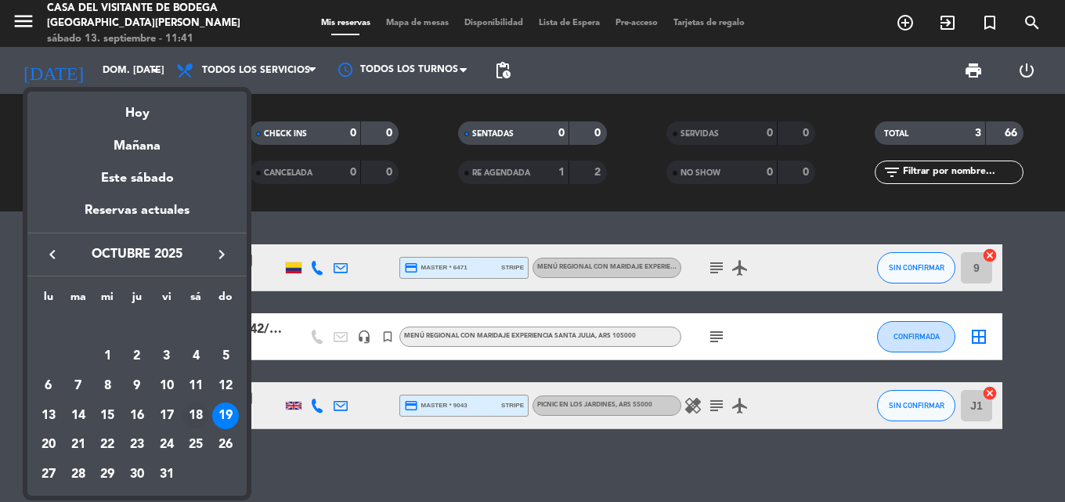
click at [200, 416] on div "18" at bounding box center [195, 415] width 27 height 27
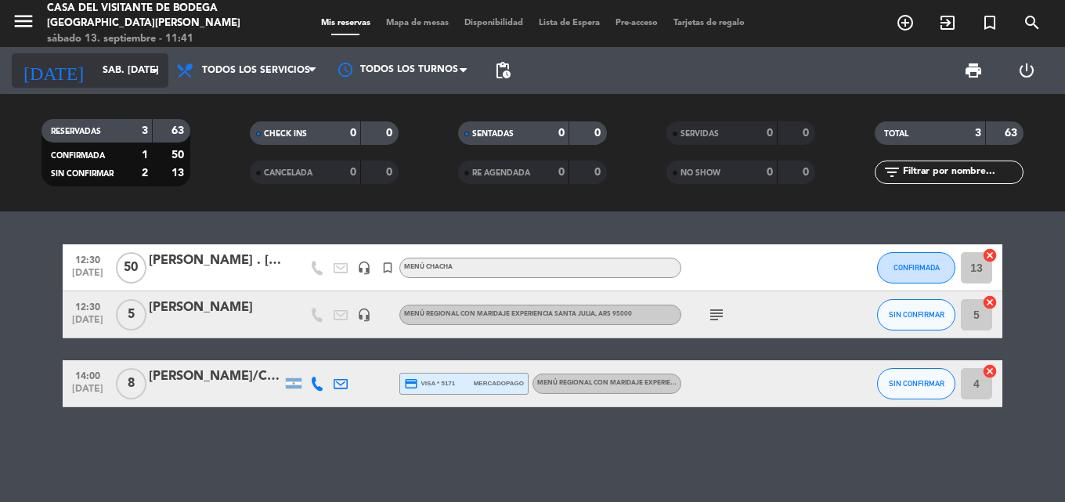
click at [116, 67] on input "sáb. [DATE]" at bounding box center [161, 70] width 132 height 27
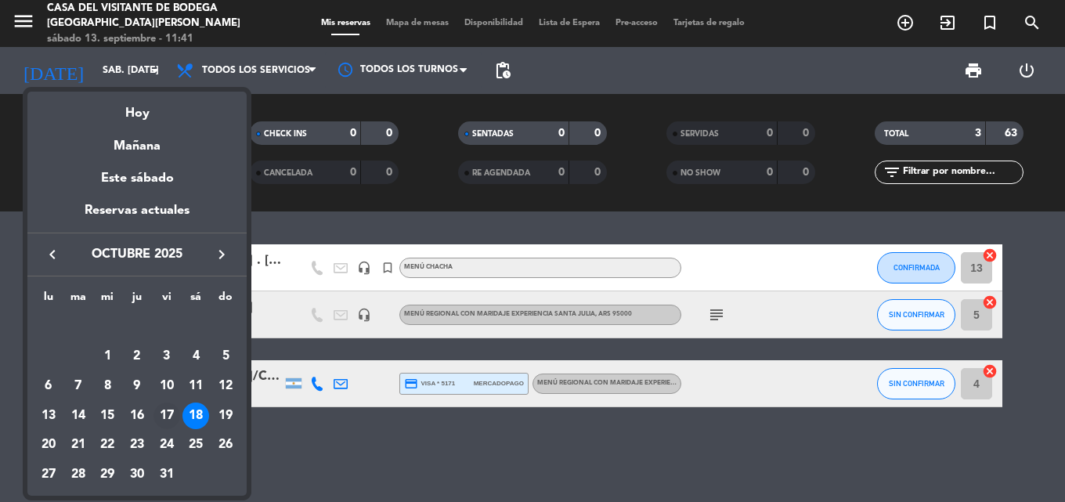
click at [178, 413] on div "17" at bounding box center [166, 415] width 27 height 27
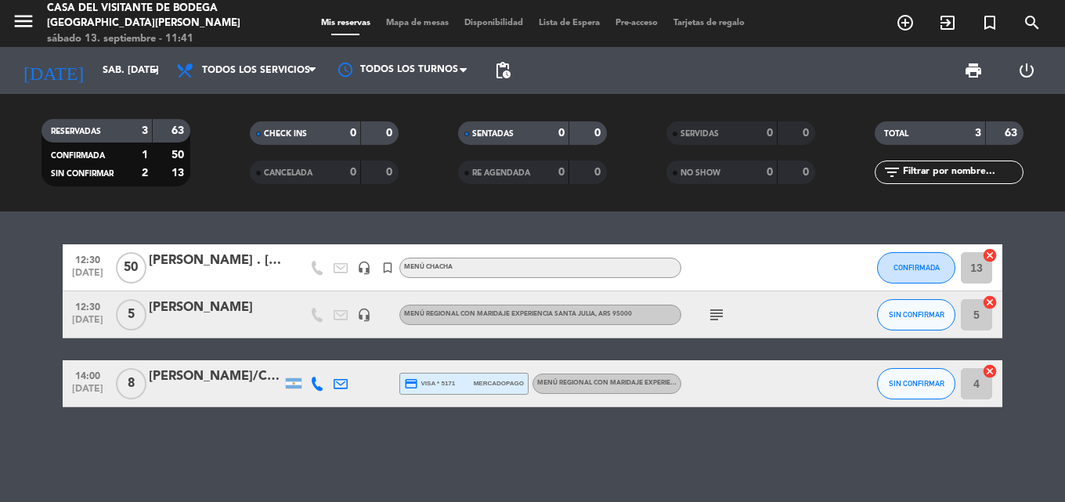
type input "vie. [DATE]"
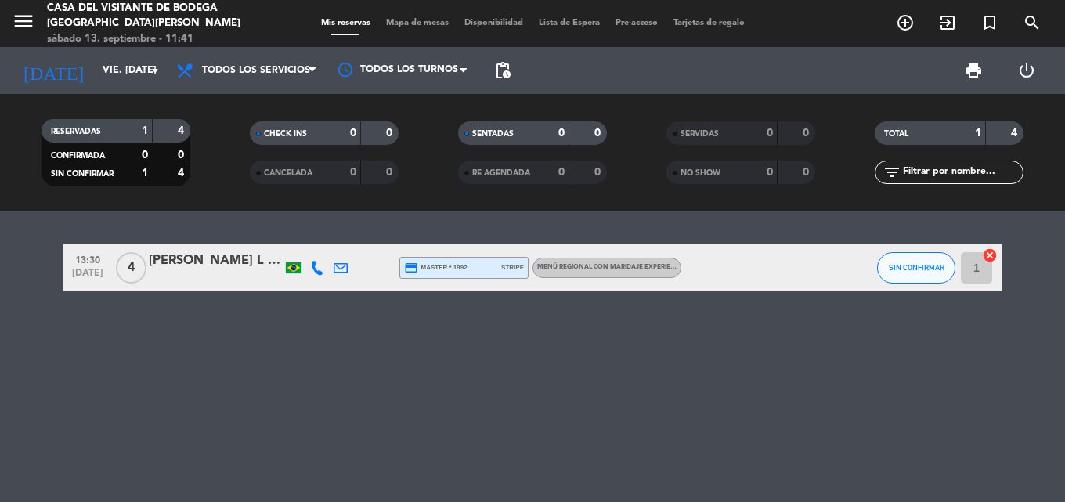
click at [17, 378] on div "13:30 [DATE] 4 [PERSON_NAME] [PERSON_NAME] credit_card master * 1992 stripe Men…" at bounding box center [532, 356] width 1065 height 290
